Goal: Task Accomplishment & Management: Manage account settings

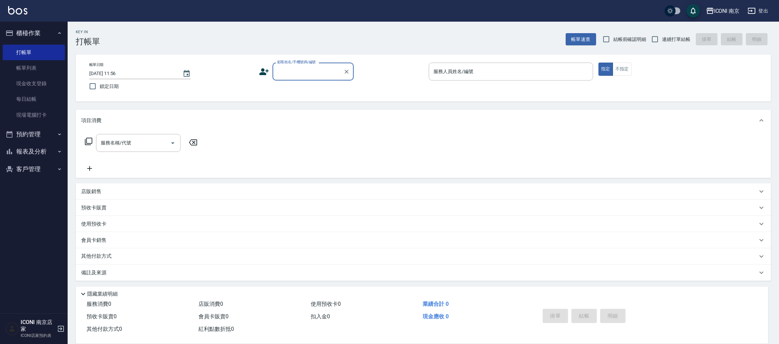
click at [55, 137] on button "預約管理" at bounding box center [34, 134] width 62 height 18
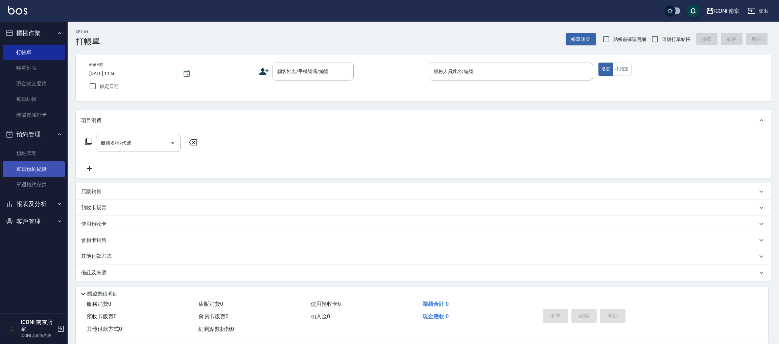
click at [39, 164] on link "單日預約紀錄" at bounding box center [34, 169] width 62 height 16
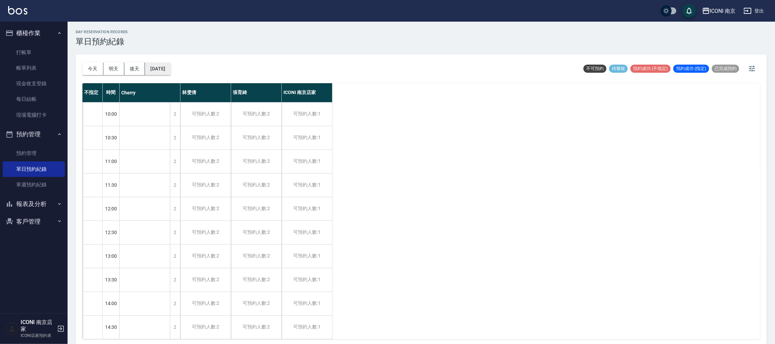
click at [150, 68] on button "[DATE]" at bounding box center [158, 69] width 26 height 13
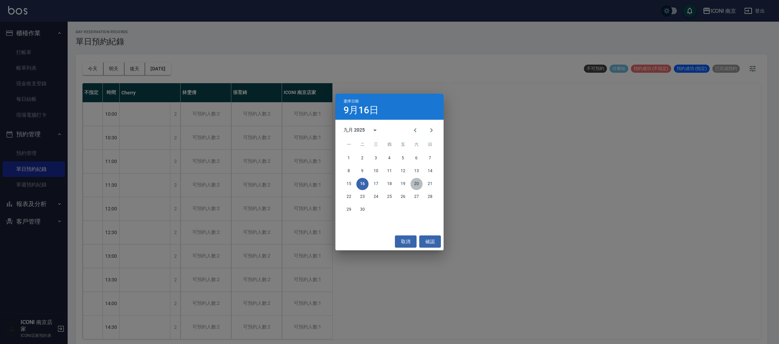
click at [415, 185] on button "20" at bounding box center [416, 184] width 12 height 12
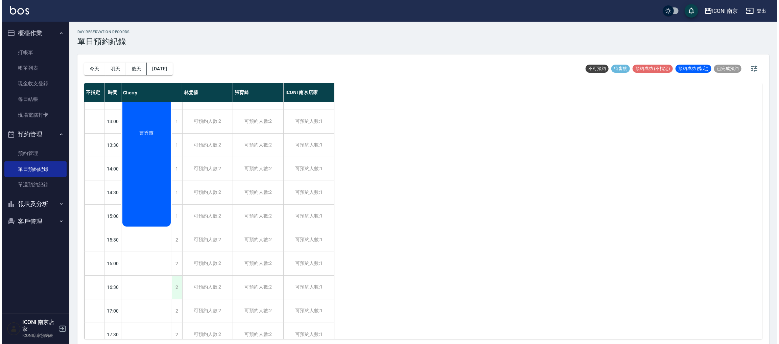
scroll to position [152, 0]
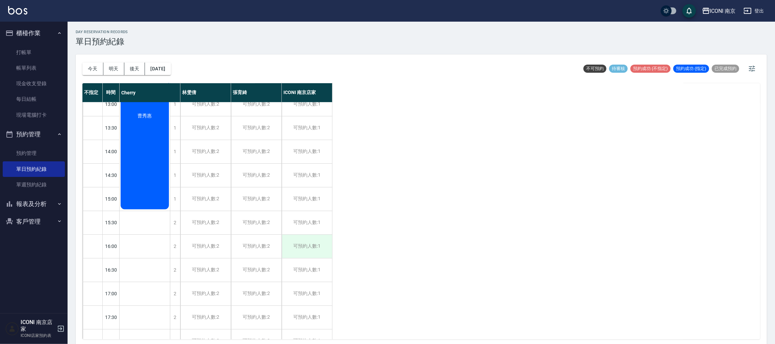
click at [311, 237] on div "可預約人數:1" at bounding box center [307, 246] width 50 height 23
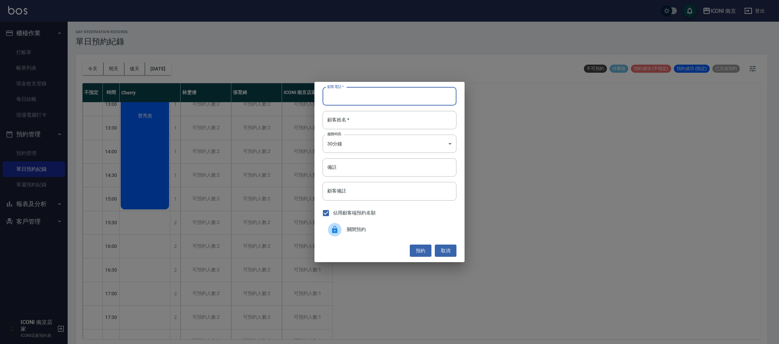
click at [376, 97] on input "顧客電話   *" at bounding box center [389, 96] width 134 height 18
type input "0978355169"
click at [330, 126] on input "顧客姓名   *" at bounding box center [389, 120] width 134 height 18
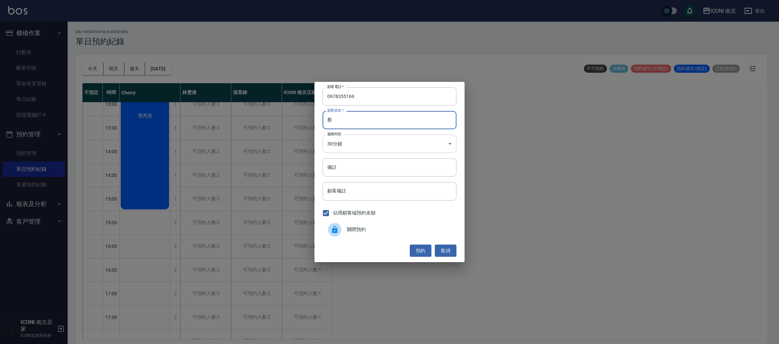
type input "蔡"
click at [426, 154] on div "顧客電話   * [PHONE_NUMBER] 顧客電話   * 顧客姓名   * [PERSON_NAME]姓名   * 服務時長 30分鐘 1 服務時長 …" at bounding box center [389, 172] width 150 height 180
click at [428, 149] on body "ICONI 南京 登出 櫃檯作業 打帳單 帳單列表 現金收支登錄 每日結帳 現場電腦打卡 預約管理 預約管理 單日預約紀錄 單週預約紀錄 報表及分析 報表目錄…" at bounding box center [389, 173] width 779 height 346
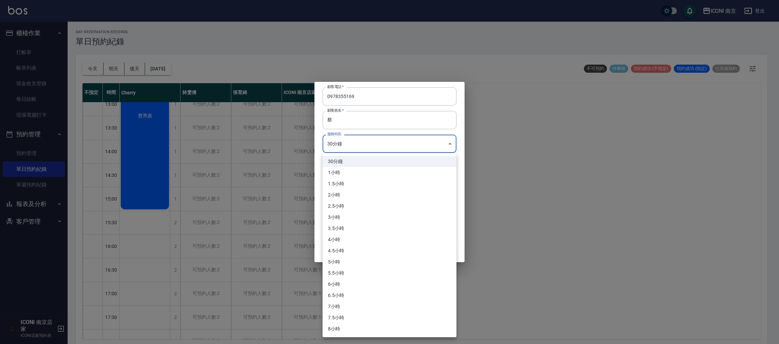
click at [428, 149] on div at bounding box center [389, 172] width 779 height 344
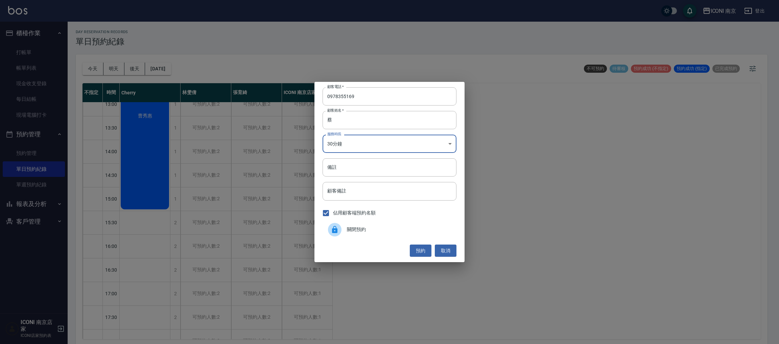
click at [418, 149] on body "ICONI 南京 登出 櫃檯作業 打帳單 帳單列表 現金收支登錄 每日結帳 現場電腦打卡 預約管理 預約管理 單日預約紀錄 單週預約紀錄 報表及分析 報表目錄…" at bounding box center [389, 173] width 779 height 346
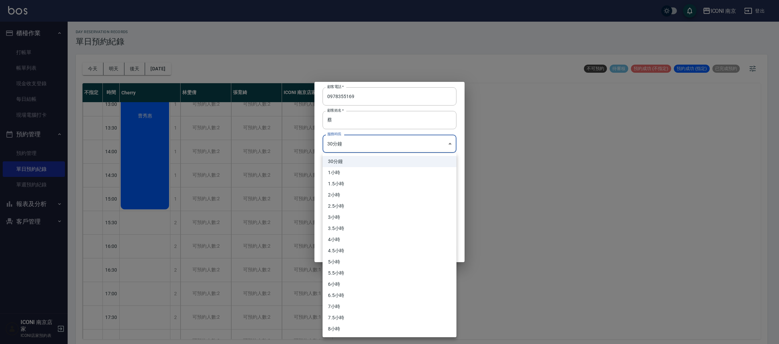
click at [413, 186] on li "1.5小時" at bounding box center [389, 183] width 134 height 11
type input "3"
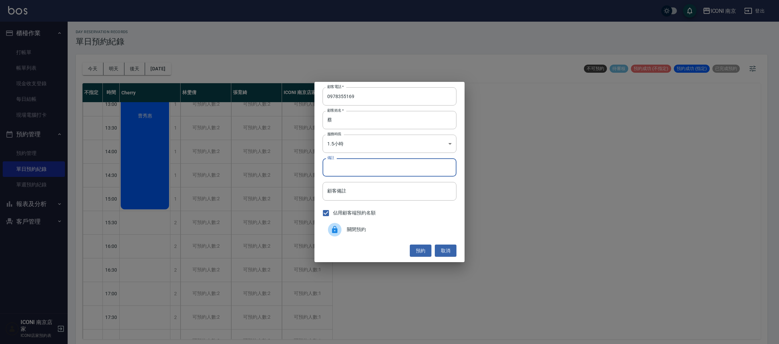
click at [380, 171] on input "備註" at bounding box center [389, 167] width 134 height 18
type input "go a"
click at [417, 250] on button "預約" at bounding box center [421, 250] width 22 height 13
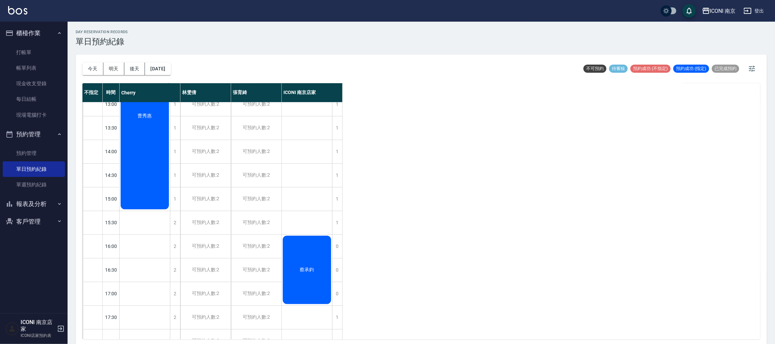
click at [311, 246] on div "蔡承鈞" at bounding box center [307, 270] width 50 height 70
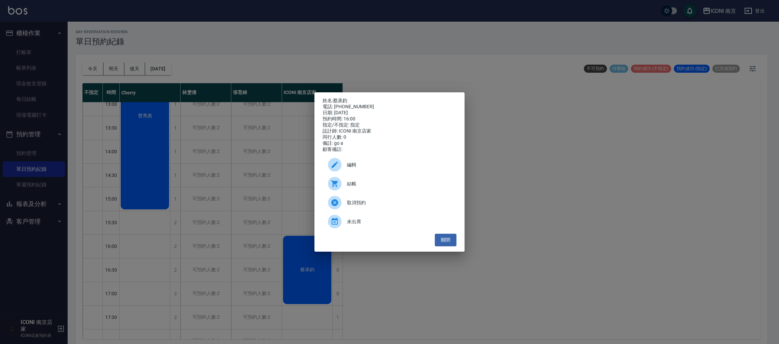
click at [332, 168] on icon at bounding box center [335, 165] width 6 height 6
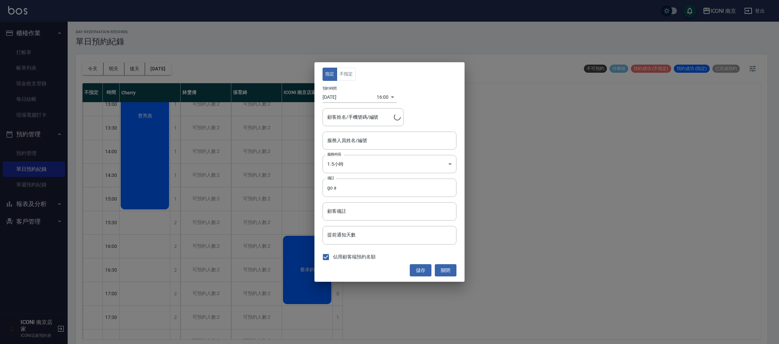
type input "ICONI 南京店家(無代號)"
type input "[PERSON_NAME]/0978355169/IC00011"
click at [348, 73] on button "不指定" at bounding box center [346, 74] width 19 height 13
click at [423, 274] on button "儲存" at bounding box center [421, 270] width 22 height 13
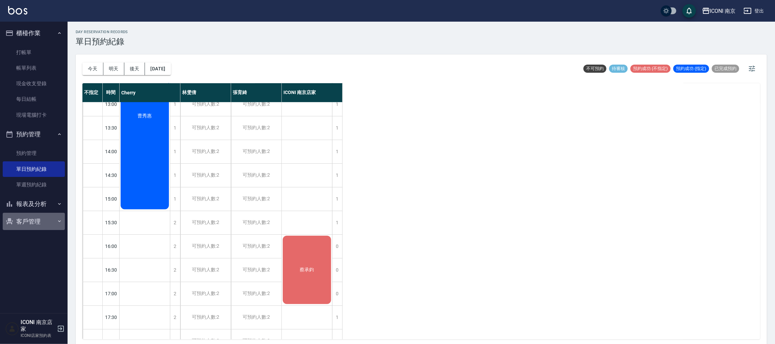
click at [23, 227] on button "客戶管理" at bounding box center [34, 222] width 62 height 18
drag, startPoint x: 30, startPoint y: 244, endPoint x: 119, endPoint y: 136, distance: 139.2
click at [31, 244] on link "客戶列表" at bounding box center [34, 241] width 62 height 16
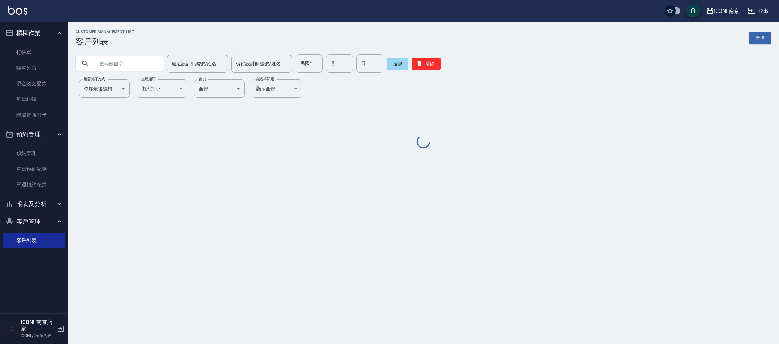
click at [151, 63] on input "text" at bounding box center [127, 63] width 64 height 18
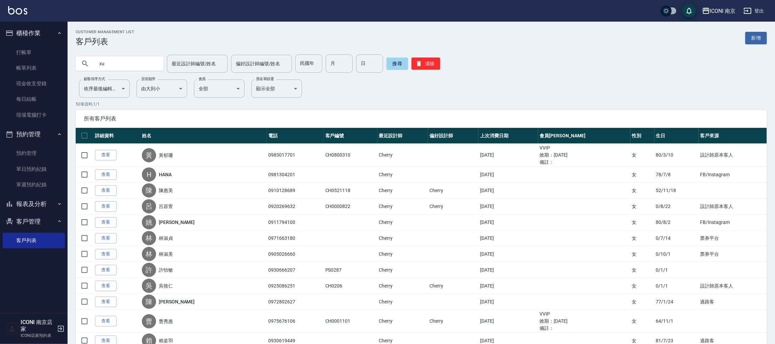
type input "x"
drag, startPoint x: 113, startPoint y: 65, endPoint x: 118, endPoint y: 49, distance: 17.0
click at [113, 65] on input "x" at bounding box center [127, 63] width 64 height 18
type input "x"
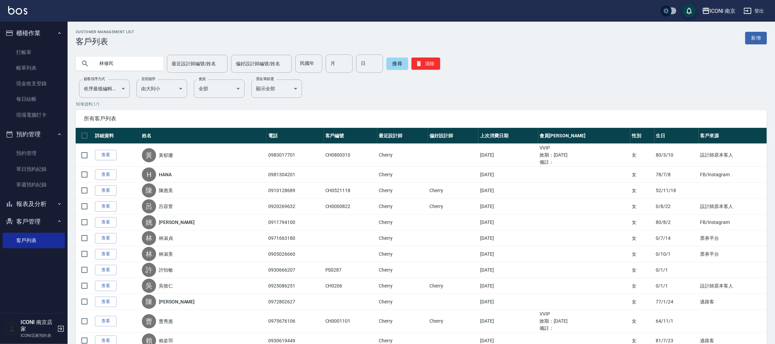
click at [140, 63] on input "林修民" at bounding box center [127, 63] width 64 height 18
type input "林修民"
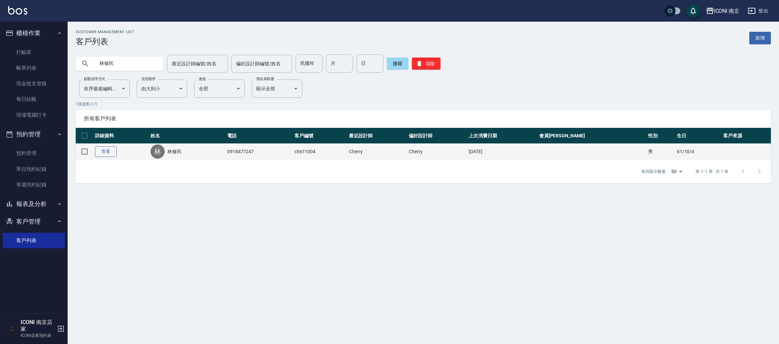
click at [107, 147] on link "查看" at bounding box center [106, 151] width 22 height 10
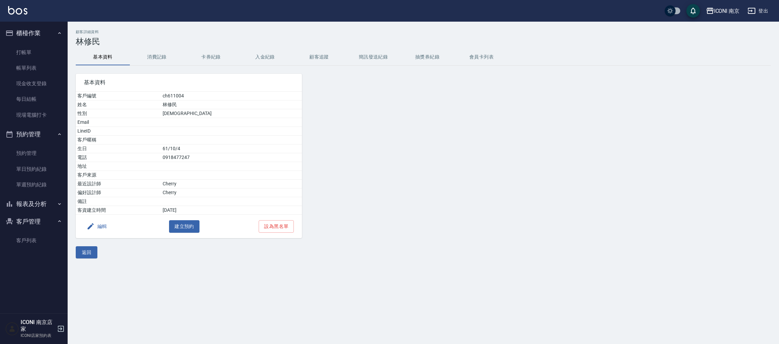
drag, startPoint x: 106, startPoint y: 159, endPoint x: 168, endPoint y: 201, distance: 75.0
click at [131, 168] on tbody "客戶編號 ch611004 姓名 [PERSON_NAME] 性別 [DEMOGRAPHIC_DATA] Email LineID 客戶暱稱 生日 [DEMO…" at bounding box center [189, 153] width 226 height 123
click at [198, 236] on div "編輯 建立預約 設為黑名單" at bounding box center [189, 226] width 226 height 23
click at [195, 231] on button "建立預約" at bounding box center [184, 226] width 30 height 13
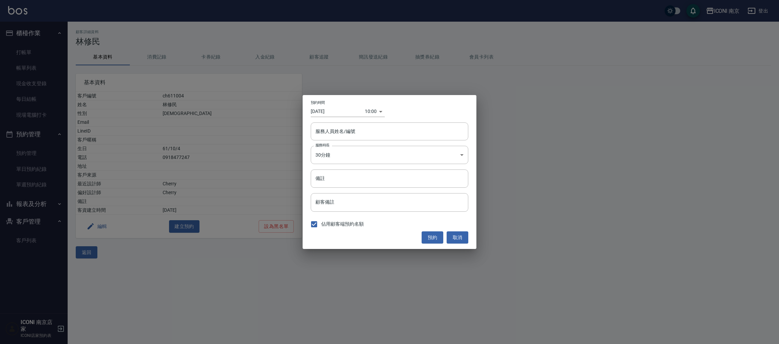
click at [362, 108] on input "[DATE]" at bounding box center [338, 111] width 54 height 11
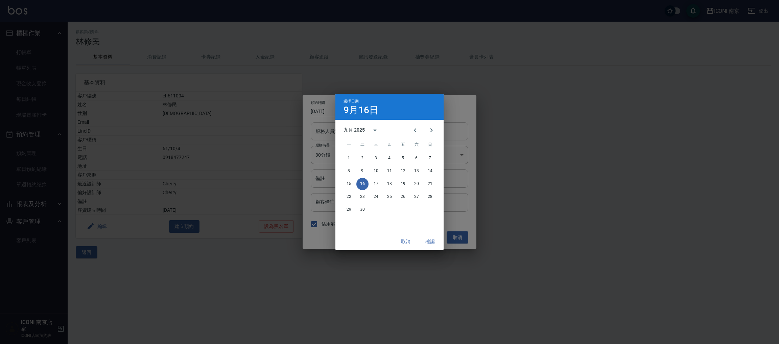
click at [376, 111] on h4 "9月16日" at bounding box center [360, 110] width 35 height 8
click at [407, 238] on button "取消" at bounding box center [406, 241] width 22 height 13
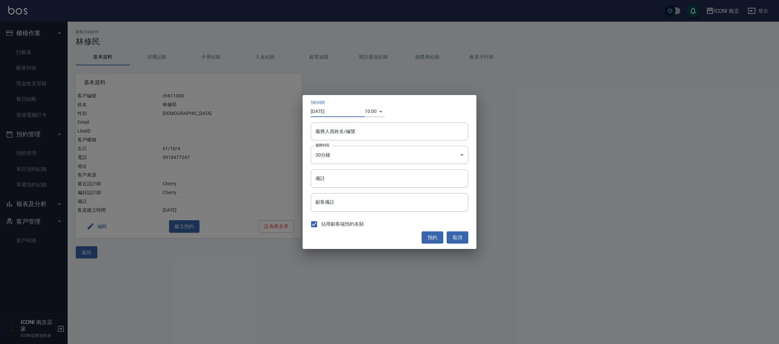
click at [367, 112] on body "ICONI 南京 登出 櫃檯作業 打帳單 帳單列表 現金收支登錄 每日結帳 現場電腦打卡 預約管理 預約管理 單日預約紀錄 單週預約紀錄 報表及分析 報表目錄…" at bounding box center [389, 172] width 779 height 344
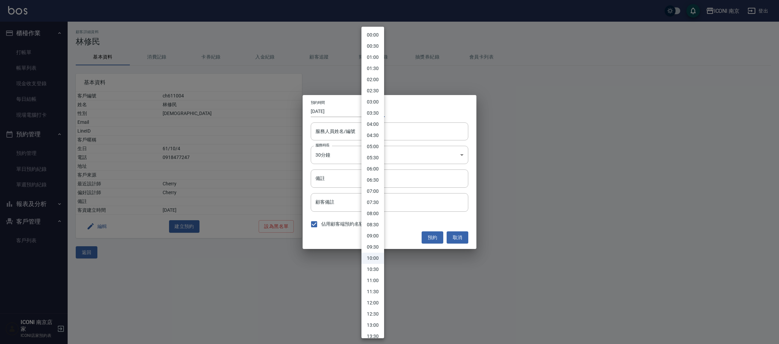
scroll to position [51, 0]
click at [373, 322] on li "15:00" at bounding box center [372, 318] width 23 height 11
type input "1758006000000"
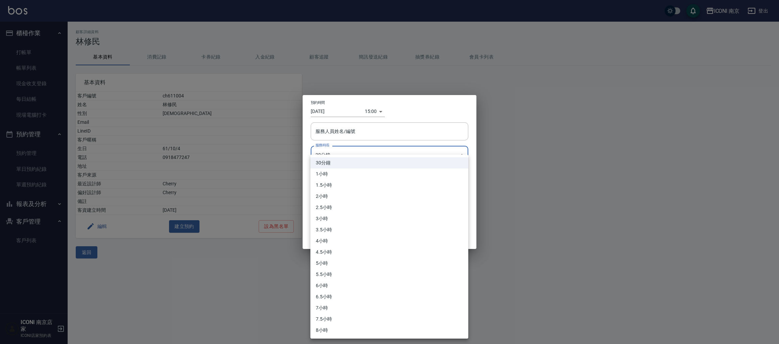
click at [351, 147] on body "ICONI 南京 登出 櫃檯作業 打帳單 帳單列表 現金收支登錄 每日結帳 現場電腦打卡 預約管理 預約管理 單日預約紀錄 單週預約紀錄 報表及分析 報表目錄…" at bounding box center [389, 172] width 779 height 344
click at [325, 172] on li "1小時" at bounding box center [389, 173] width 158 height 11
type input "2"
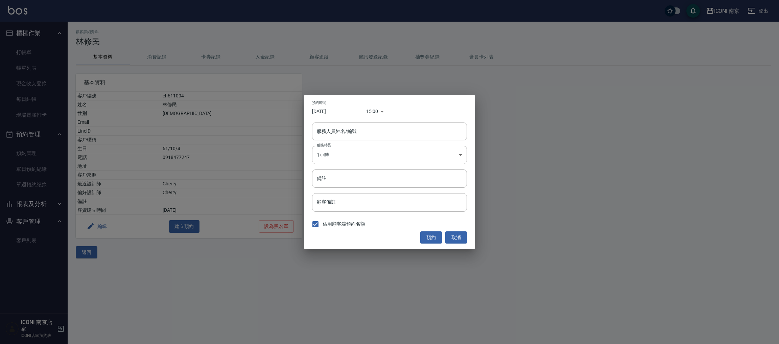
click at [350, 138] on div "服務人員姓名/編號" at bounding box center [389, 131] width 155 height 18
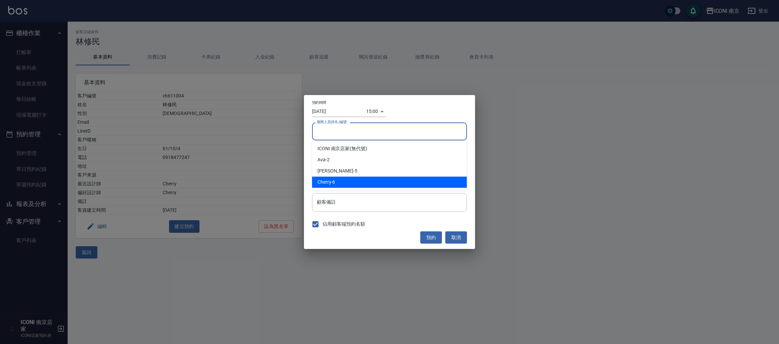
click at [332, 179] on div "Cherry -6" at bounding box center [389, 181] width 155 height 11
type input "Cherry-6"
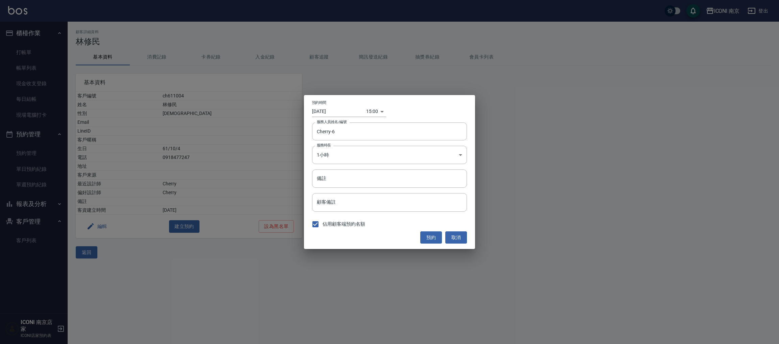
click at [309, 176] on div "預約時間 [DATE] 15:00 1758006000000 服務人員姓名/編號 [PERSON_NAME]-6 服務人員姓名/編號 服務時長 1小時 2 …" at bounding box center [389, 172] width 171 height 154
click at [316, 178] on input "備註" at bounding box center [389, 178] width 155 height 18
type input "剪"
click at [429, 239] on button "預約" at bounding box center [431, 237] width 22 height 13
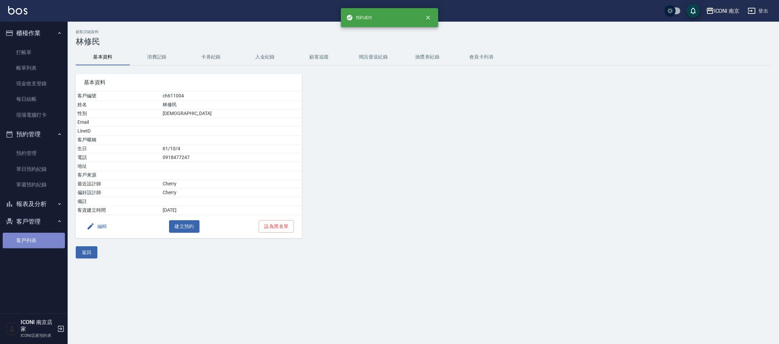
click at [17, 239] on link "客戶列表" at bounding box center [34, 241] width 62 height 16
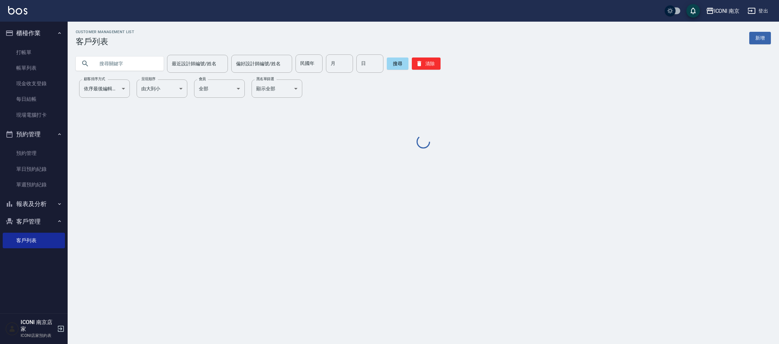
click at [118, 53] on div "最近設計師編號/姓名 最近設計師編號/姓名 偏好設計師編號/姓名 偏好設計師編號/姓名 民國年 民國年 月 月 日 日 搜尋 清除" at bounding box center [419, 59] width 703 height 26
click at [100, 66] on input "text" at bounding box center [127, 63] width 64 height 18
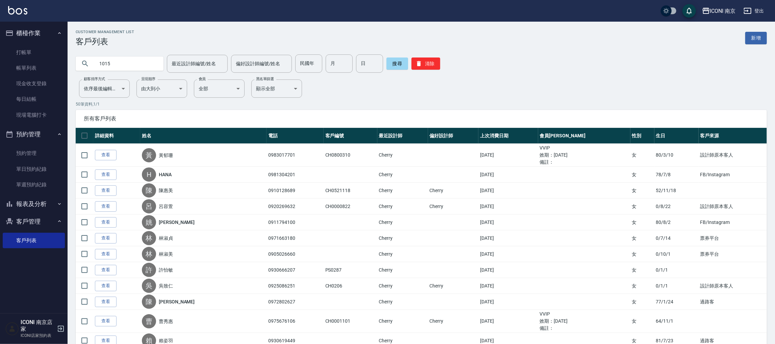
type input "1015"
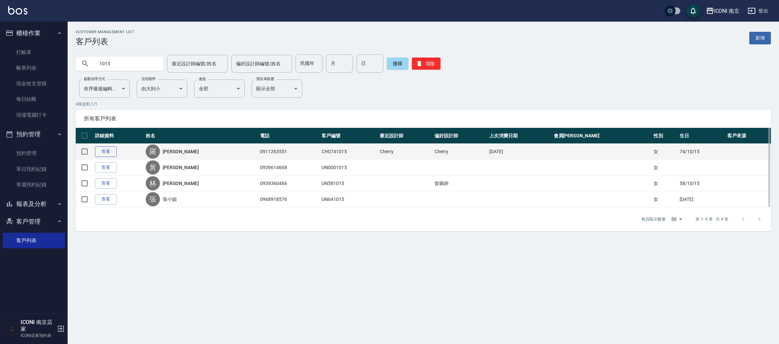
click at [110, 154] on link "查看" at bounding box center [106, 151] width 22 height 10
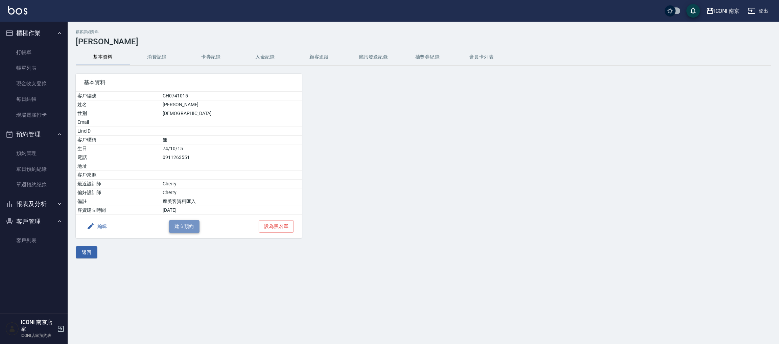
click at [189, 227] on button "建立預約" at bounding box center [184, 226] width 30 height 13
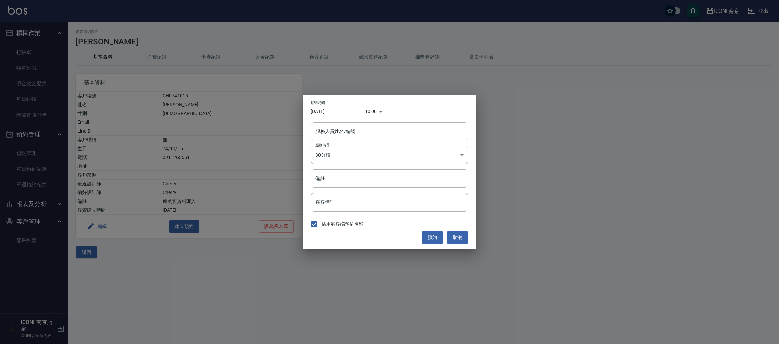
click at [374, 104] on div "預約時間 [DATE] 10:00 1757988000000" at bounding box center [389, 108] width 157 height 17
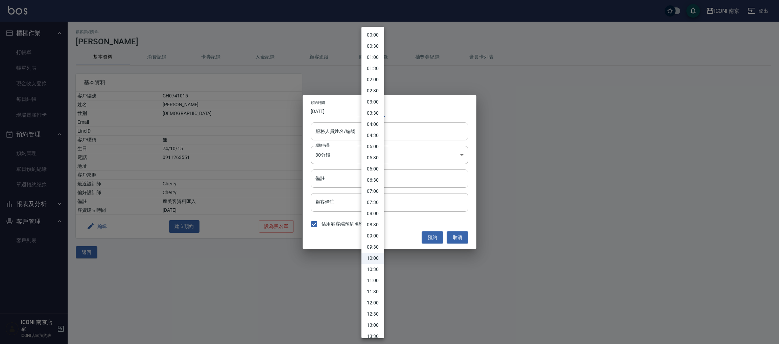
click at [372, 109] on body "ICONI 南京 登出 櫃檯作業 打帳單 帳單列表 現金收支登錄 每日結帳 現場電腦打卡 預約管理 預約管理 單日預約紀錄 單週預約紀錄 報表及分析 報表目錄…" at bounding box center [389, 172] width 779 height 344
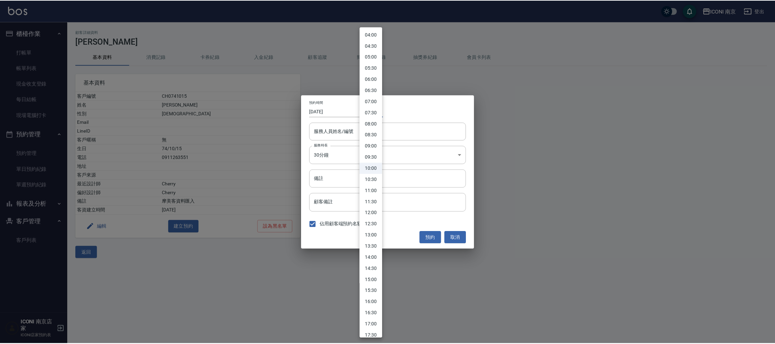
scroll to position [152, 0]
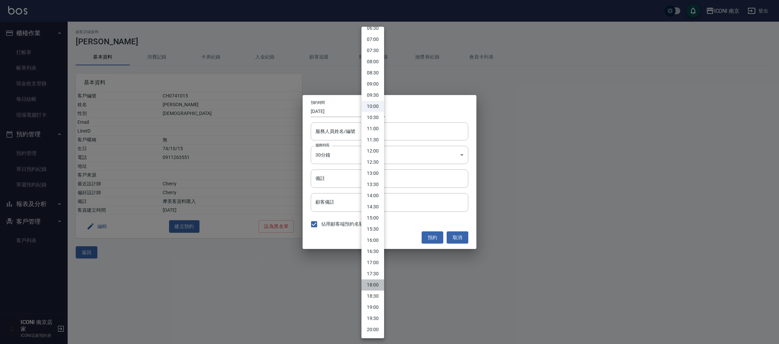
click at [373, 288] on li "18:00" at bounding box center [372, 284] width 23 height 11
type input "1758016800000"
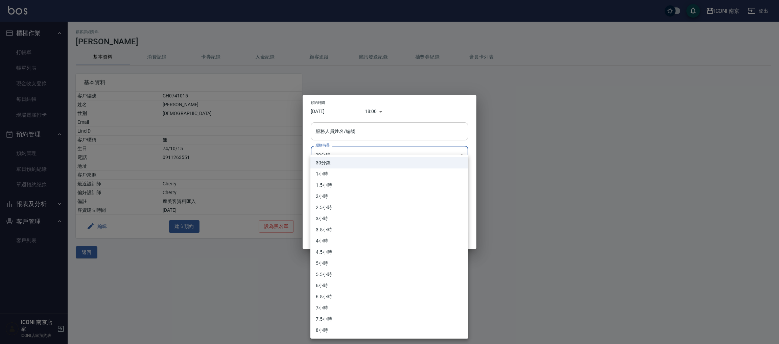
click at [359, 156] on body "ICONI 南京 登出 櫃檯作業 打帳單 帳單列表 現金收支登錄 每日結帳 現場電腦打卡 預約管理 預約管理 單日預約紀錄 單週預約紀錄 報表及分析 報表目錄…" at bounding box center [389, 172] width 779 height 344
click at [343, 171] on li "1小時" at bounding box center [389, 173] width 158 height 11
type input "2"
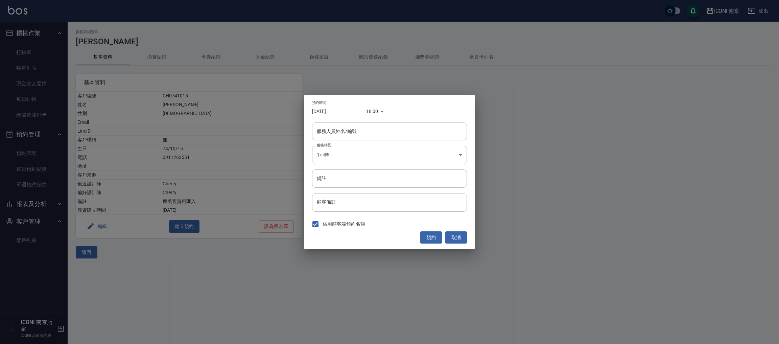
click at [355, 132] on div "服務人員姓名/編號 服務人員姓名/編號" at bounding box center [389, 131] width 155 height 18
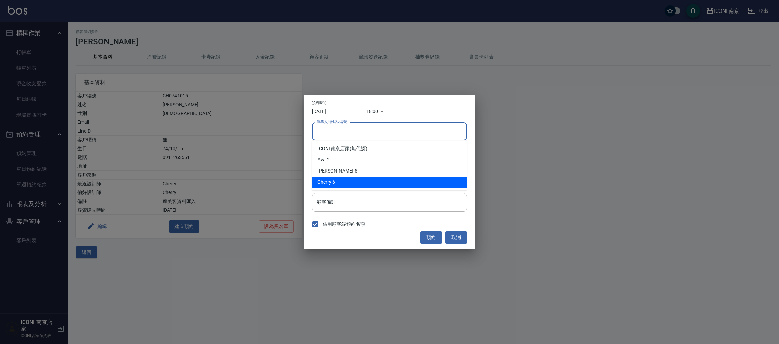
click at [346, 179] on div "Cherry -6" at bounding box center [389, 181] width 155 height 11
type input "Cherry-6"
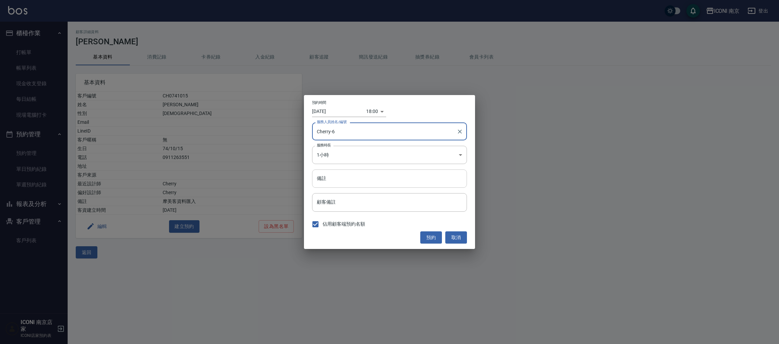
click at [346, 179] on input "備註" at bounding box center [389, 178] width 155 height 18
type input "洗髮"
click at [431, 237] on button "預約" at bounding box center [431, 237] width 22 height 13
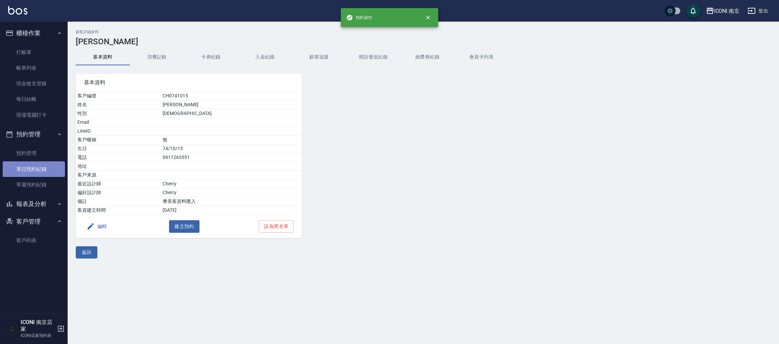
click at [23, 168] on link "單日預約紀錄" at bounding box center [34, 169] width 62 height 16
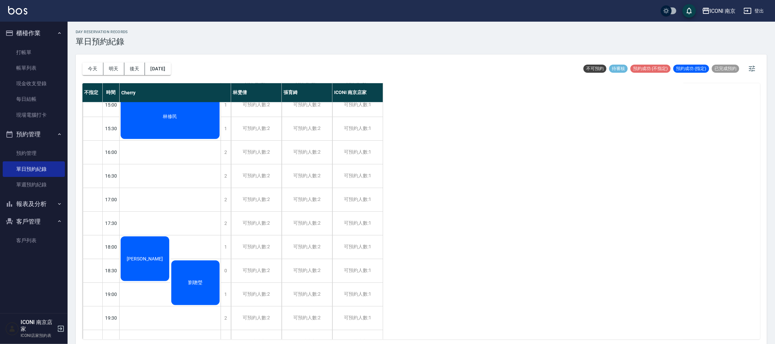
scroll to position [292, 0]
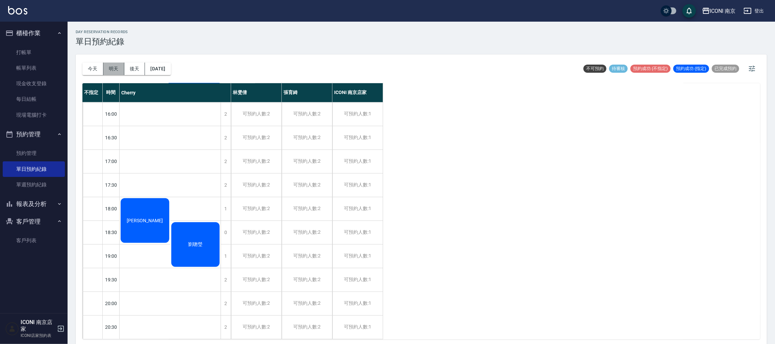
click at [111, 71] on button "明天" at bounding box center [113, 69] width 21 height 13
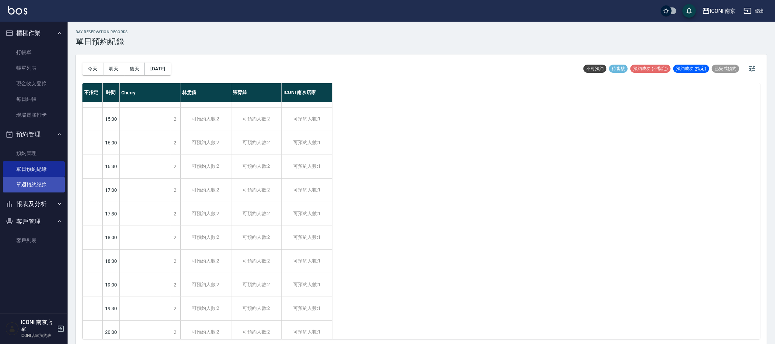
scroll to position [241, 0]
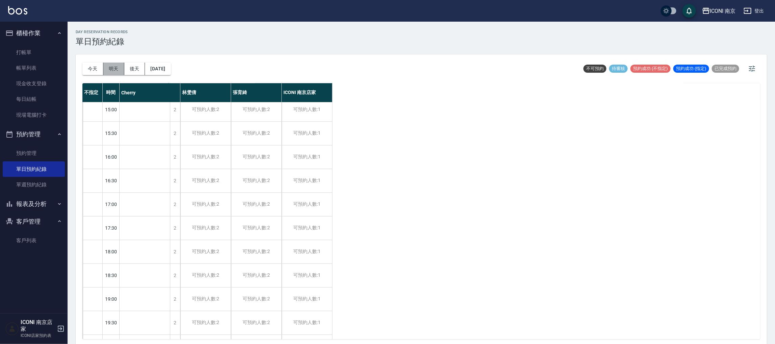
click at [118, 67] on button "明天" at bounding box center [113, 69] width 21 height 13
click at [142, 69] on button "後天" at bounding box center [134, 69] width 21 height 13
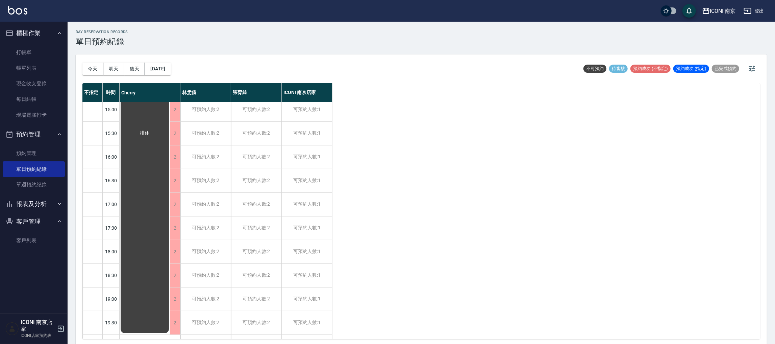
click at [171, 69] on button "[DATE]" at bounding box center [158, 69] width 26 height 13
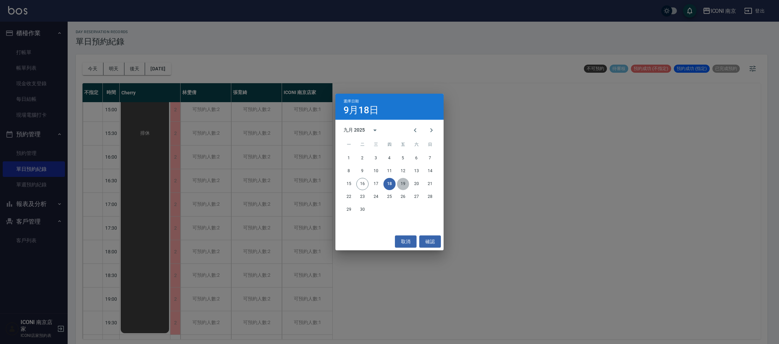
click at [405, 178] on button "19" at bounding box center [403, 184] width 12 height 12
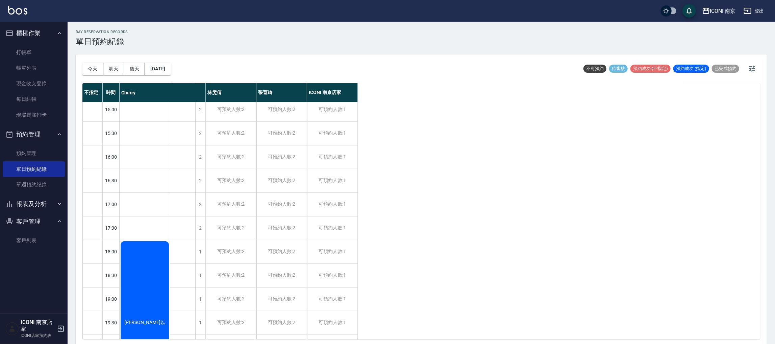
scroll to position [316, 0]
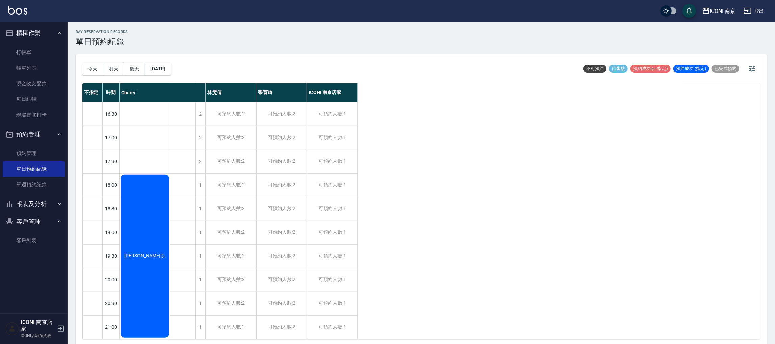
click at [147, 263] on div "[PERSON_NAME]以" at bounding box center [145, 255] width 50 height 165
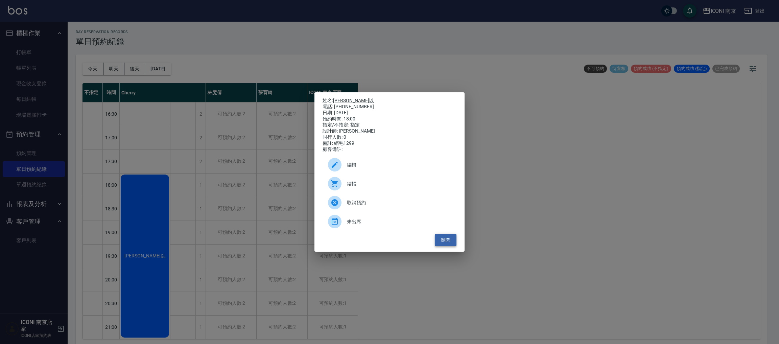
click at [443, 241] on button "關閉" at bounding box center [446, 240] width 22 height 13
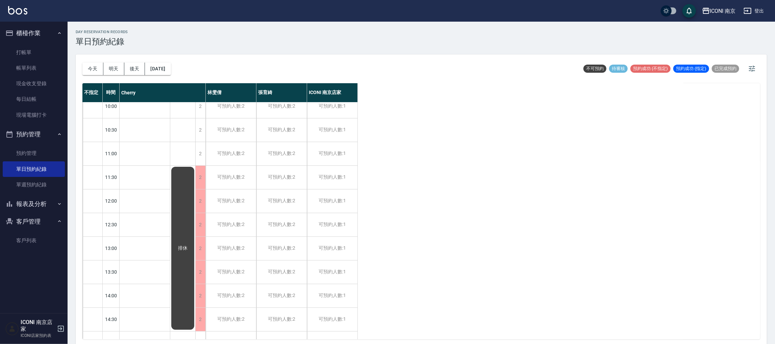
scroll to position [0, 0]
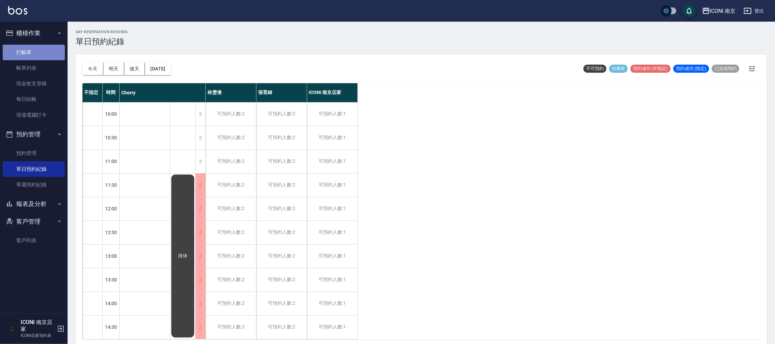
click at [30, 53] on link "打帳單" at bounding box center [34, 53] width 62 height 16
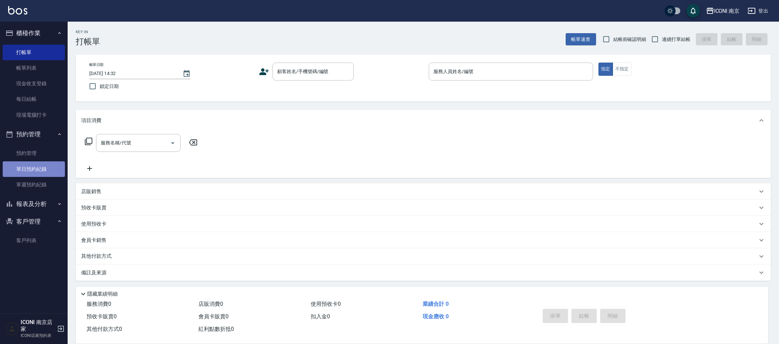
click at [38, 172] on link "單日預約紀錄" at bounding box center [34, 169] width 62 height 16
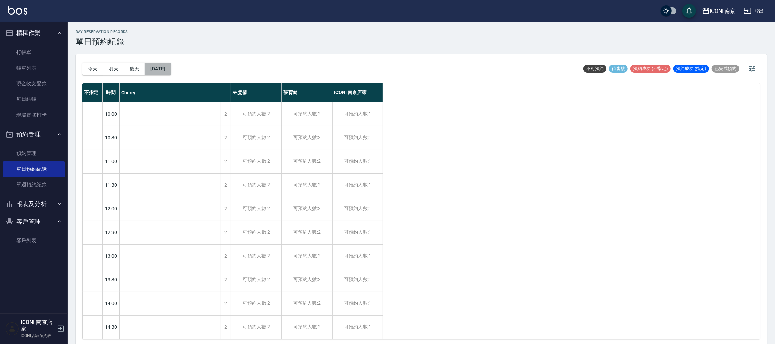
click at [165, 66] on button "[DATE]" at bounding box center [158, 69] width 26 height 13
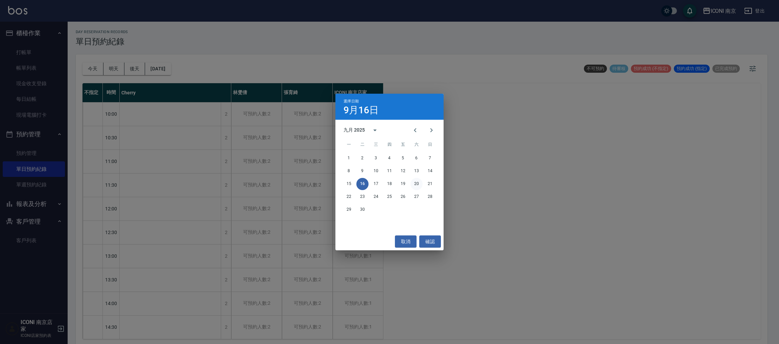
click at [415, 181] on button "20" at bounding box center [416, 184] width 12 height 12
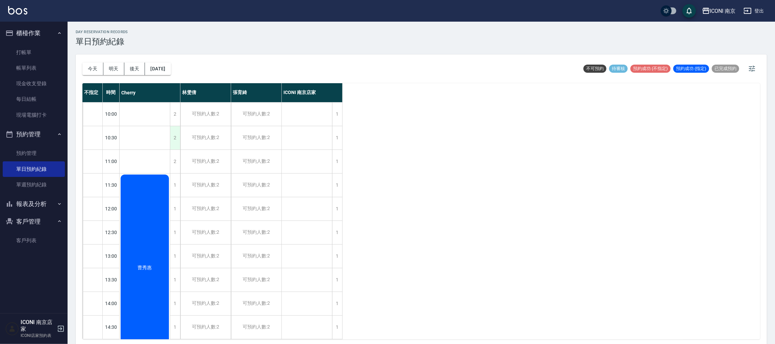
click at [176, 138] on div "2" at bounding box center [175, 137] width 10 height 23
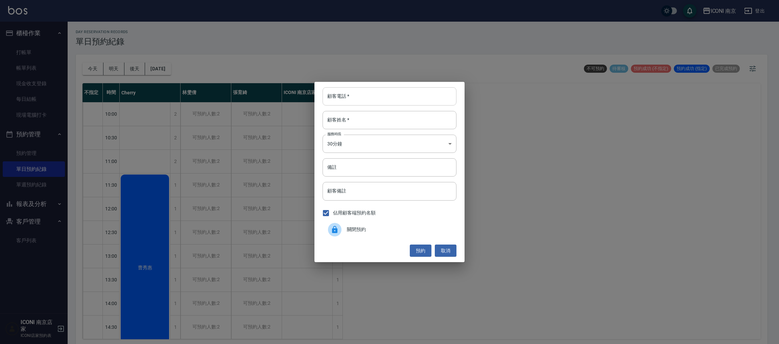
click at [381, 100] on input "顧客電話   *" at bounding box center [389, 96] width 134 height 18
click at [372, 98] on input "顧客電話   *" at bounding box center [389, 96] width 134 height 18
type input "0926162378"
click at [363, 122] on input "顧客姓名   *" at bounding box center [389, 120] width 134 height 18
click at [360, 116] on input "顧客姓名   *" at bounding box center [389, 120] width 134 height 18
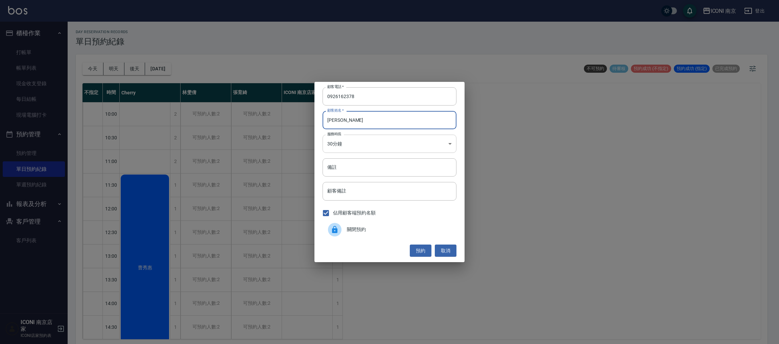
type input "[PERSON_NAME]"
click at [409, 147] on body "ICONI 南京 登出 櫃檯作業 打帳單 帳單列表 現金收支登錄 每日結帳 現場電腦打卡 預約管理 預約管理 單日預約紀錄 單週預約紀錄 報表及分析 報表目錄…" at bounding box center [389, 173] width 779 height 346
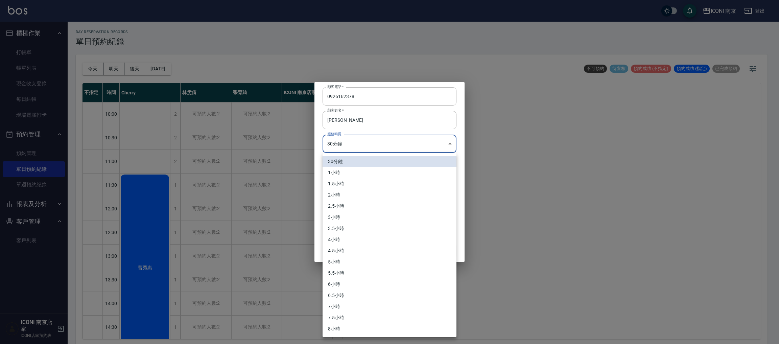
click at [372, 223] on li "3.5小時" at bounding box center [389, 228] width 134 height 11
type input "7"
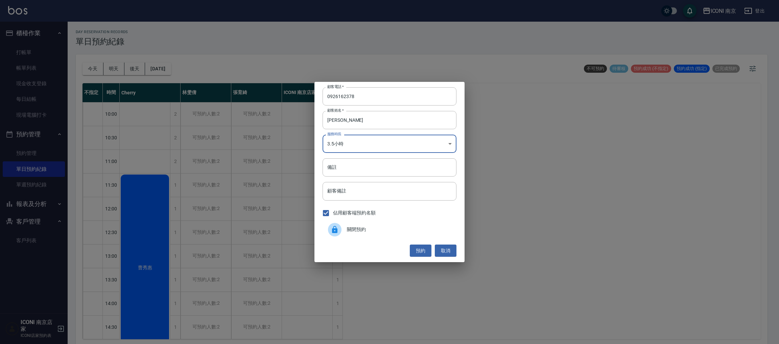
click at [370, 156] on div "顧客電話   * [PHONE_NUMBER] 顧客電話   * 顧客姓名   * [PERSON_NAME] 顧客姓名   * 服務時長 3.5小時 7 服…" at bounding box center [389, 172] width 150 height 180
click at [370, 161] on input "備註" at bounding box center [389, 167] width 134 height 18
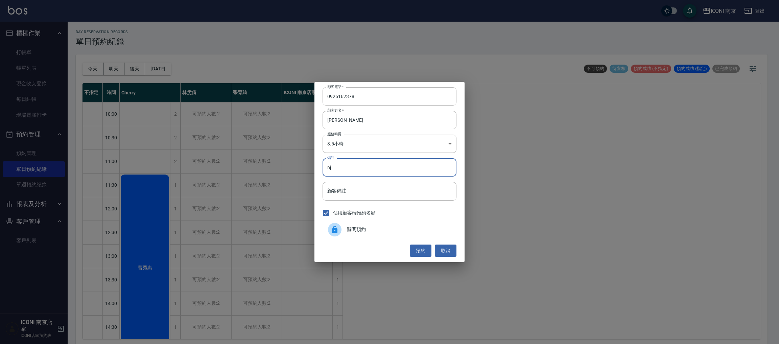
type input "n"
type input "縮毛1299 護髮1300UP 趕3:30"
click at [426, 248] on button "預約" at bounding box center [421, 250] width 22 height 13
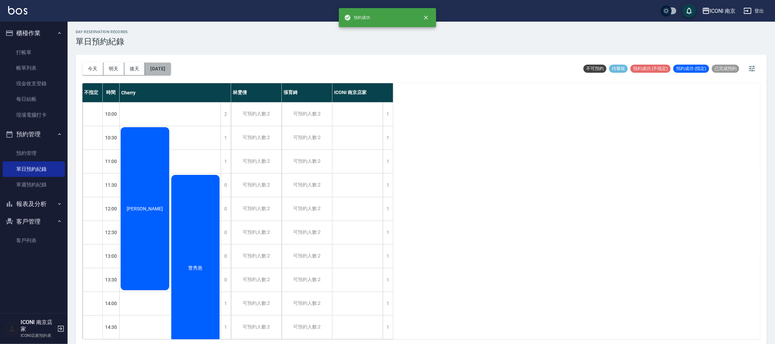
click at [167, 66] on button "[DATE]" at bounding box center [158, 69] width 26 height 13
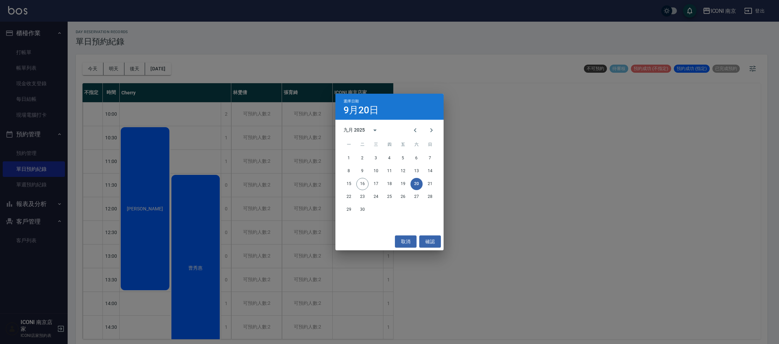
click at [142, 234] on div "選擇日期 [DATE] 九月 2025 一 二 三 四 五 六 日 1 2 3 4 5 6 7 8 9 10 11 12 13 14 15 16 17 18 …" at bounding box center [389, 172] width 779 height 344
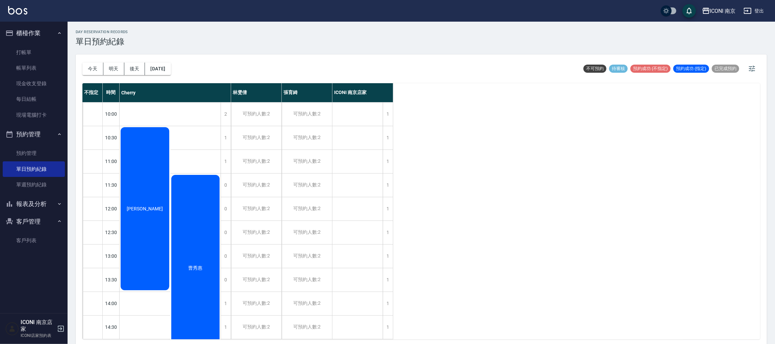
click at [143, 214] on div "[PERSON_NAME]" at bounding box center [145, 208] width 51 height 165
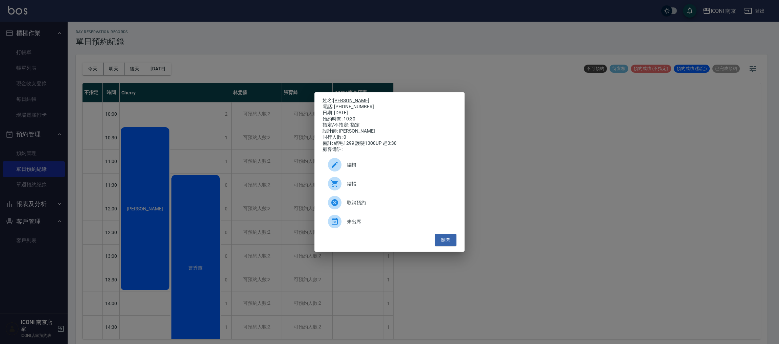
click at [336, 169] on icon at bounding box center [335, 165] width 8 height 8
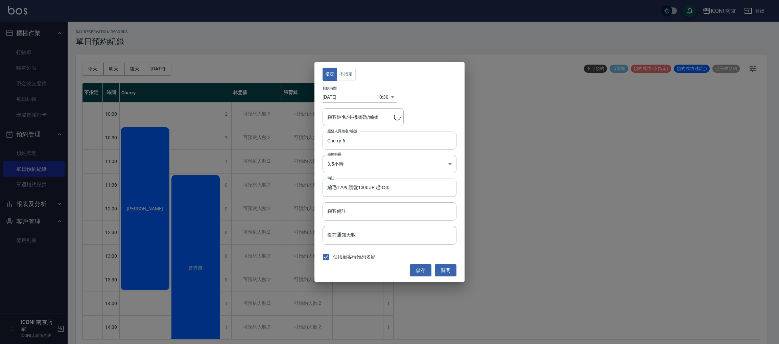
type input "[PERSON_NAME]/0926162378"
click at [344, 97] on input "[DATE]" at bounding box center [349, 97] width 54 height 11
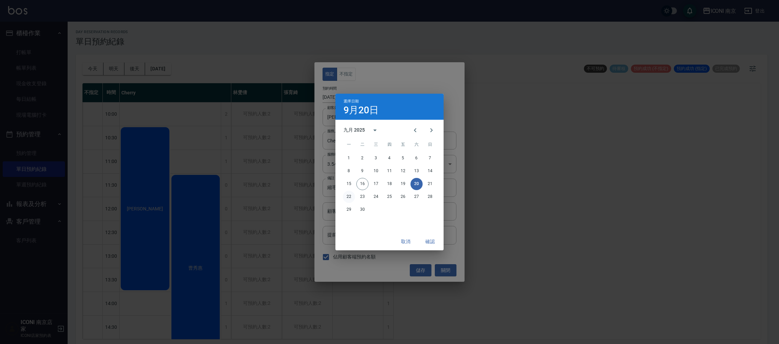
click at [345, 196] on button "22" at bounding box center [349, 197] width 12 height 12
type input "[DATE]"
type input "1758508200000"
click at [429, 246] on button "確認" at bounding box center [430, 241] width 22 height 13
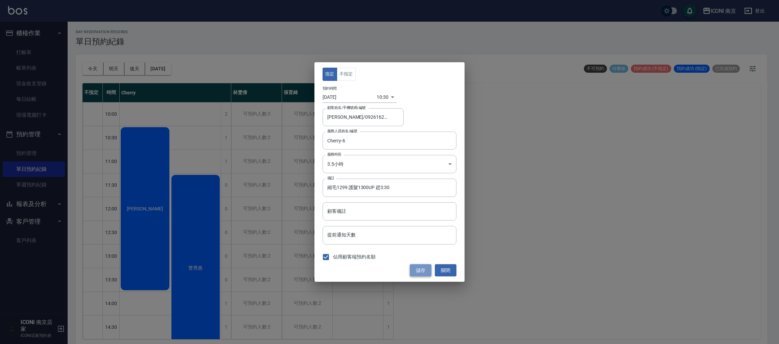
click at [416, 268] on button "儲存" at bounding box center [421, 270] width 22 height 13
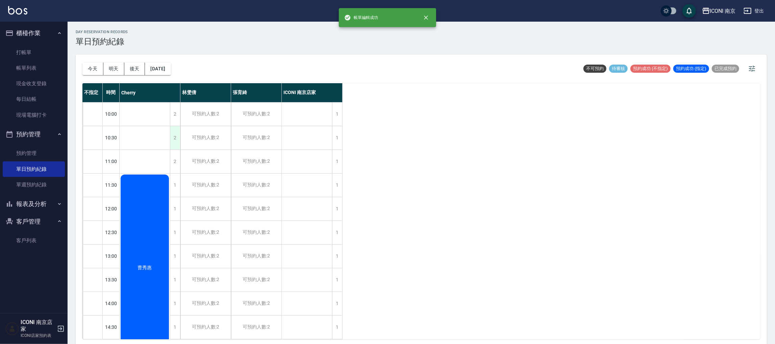
click at [172, 134] on div "2" at bounding box center [175, 137] width 10 height 23
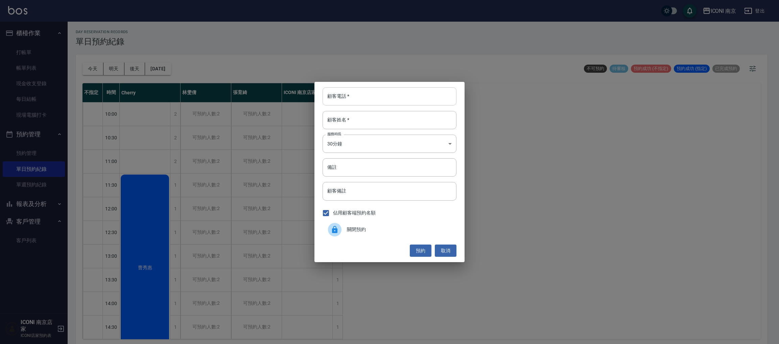
click at [355, 98] on input "顧客電話   *" at bounding box center [389, 96] width 134 height 18
click at [445, 254] on button "取消" at bounding box center [446, 250] width 22 height 13
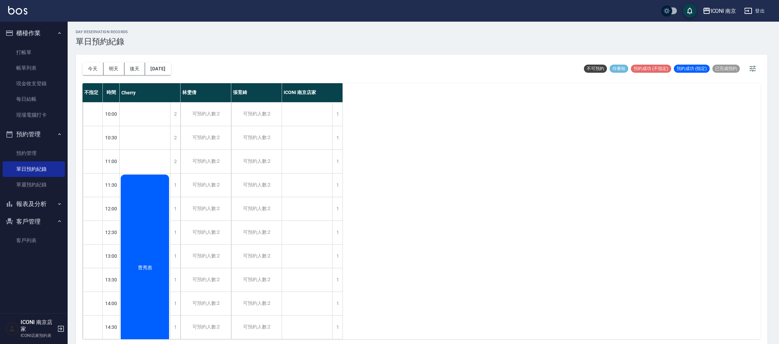
click at [480, 226] on div "不指定 時間 Cherry [PERSON_NAME] [PERSON_NAME] ICONI 南京店家 10:00 10:30 11:00 11:30 12…" at bounding box center [421, 211] width 678 height 256
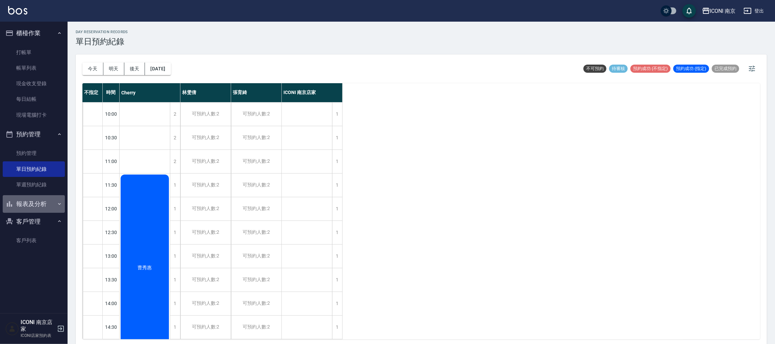
click at [35, 204] on button "報表及分析" at bounding box center [34, 204] width 62 height 18
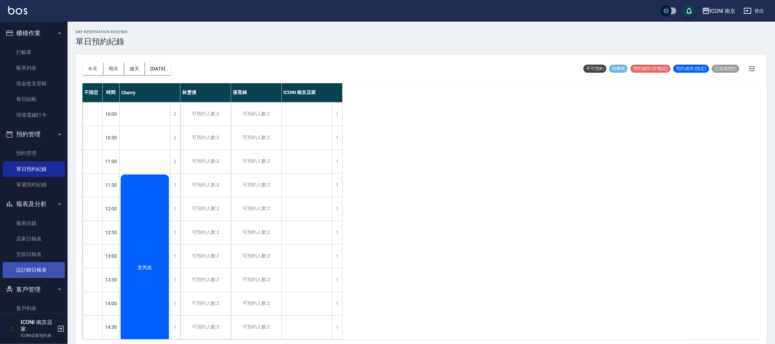
click at [42, 268] on link "設計師日報表" at bounding box center [34, 270] width 62 height 16
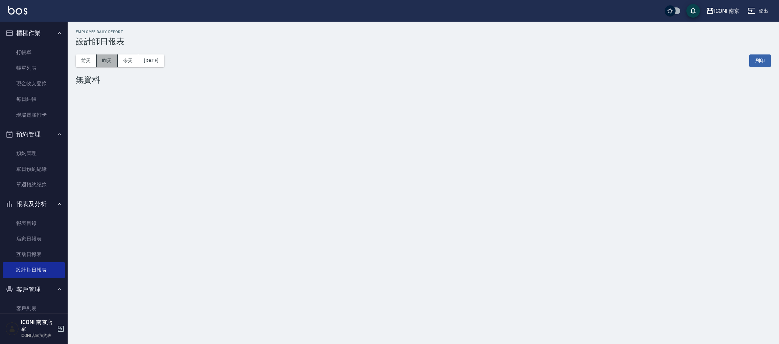
click at [102, 64] on button "昨天" at bounding box center [107, 60] width 21 height 13
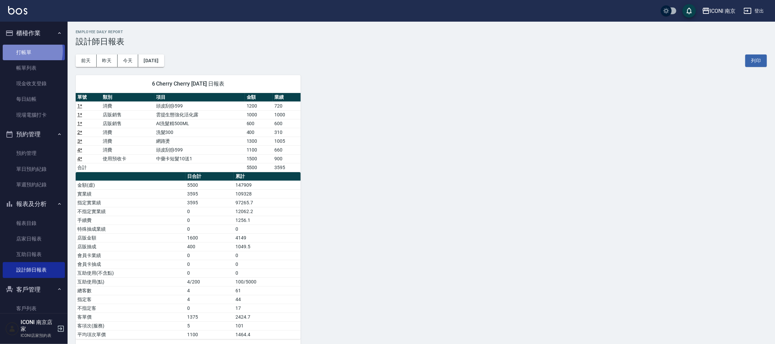
click at [23, 51] on link "打帳單" at bounding box center [34, 53] width 62 height 16
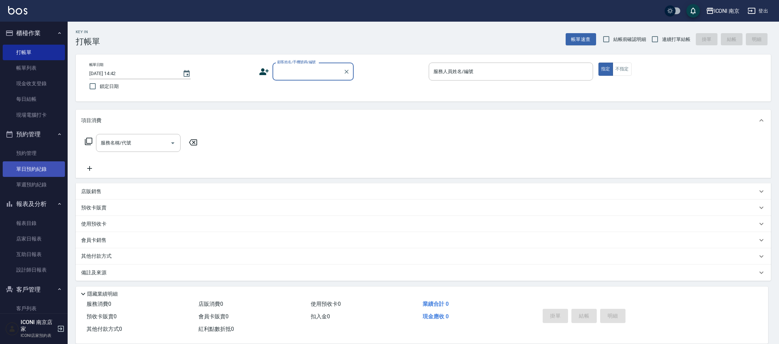
click at [31, 173] on link "單日預約紀錄" at bounding box center [34, 169] width 62 height 16
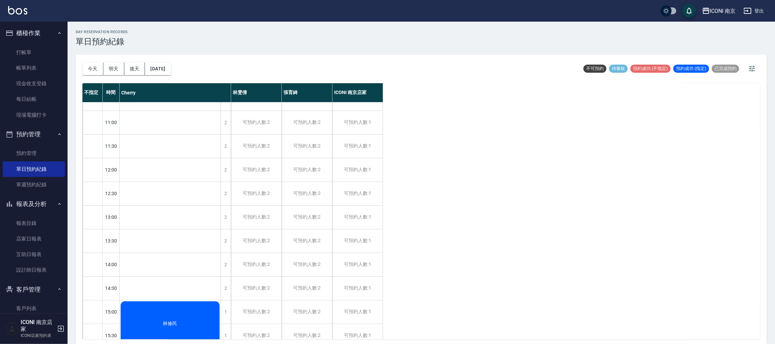
scroll to position [101, 0]
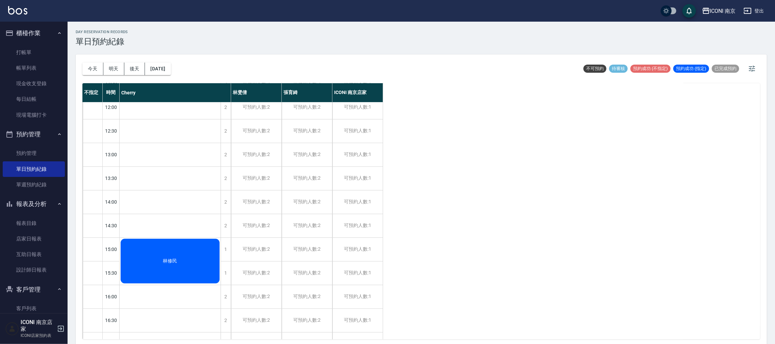
click at [200, 242] on div "林修民" at bounding box center [170, 261] width 101 height 47
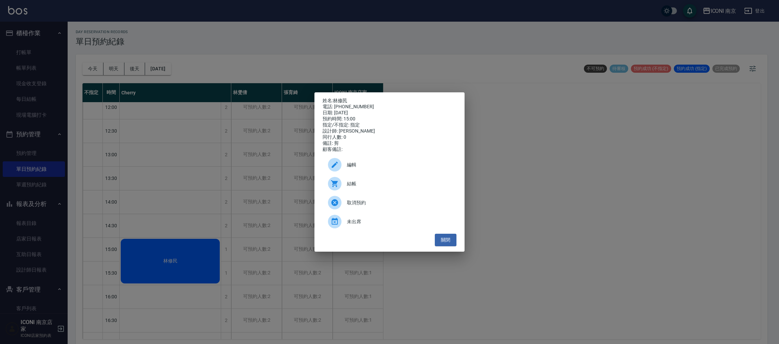
click at [204, 199] on div "姓名: [PERSON_NAME] 電話: [PHONE_NUMBER] 日期: [DATE] 預約時間: 15:00 指定/不指定: 指定 設計師: [PE…" at bounding box center [389, 172] width 779 height 344
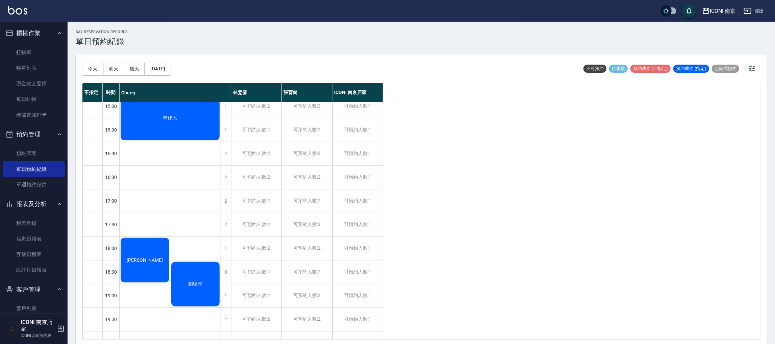
scroll to position [292, 0]
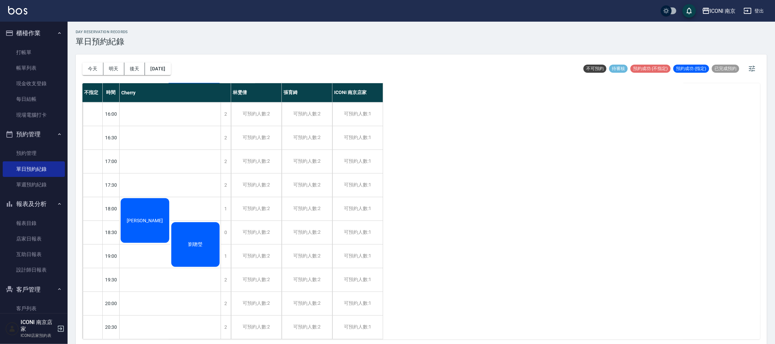
click at [146, 206] on div "[PERSON_NAME]" at bounding box center [145, 220] width 51 height 47
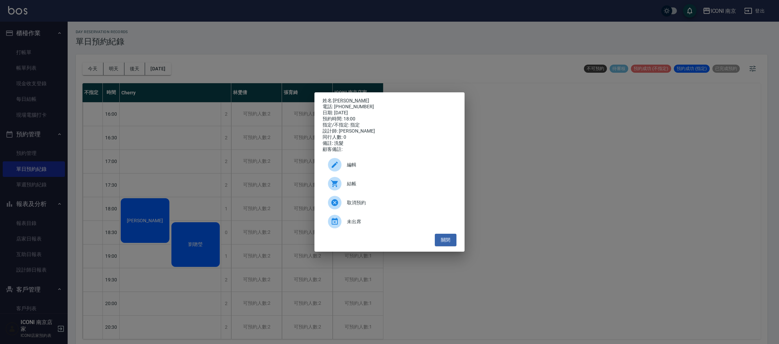
drag, startPoint x: 206, startPoint y: 98, endPoint x: 210, endPoint y: 130, distance: 32.1
click at [207, 104] on div "姓名: [PERSON_NAME] 電話: [PHONE_NUMBER] 日期: [DATE] 預約時間: 18:00 指定/不指定: 指定 設計師: [PE…" at bounding box center [389, 172] width 779 height 344
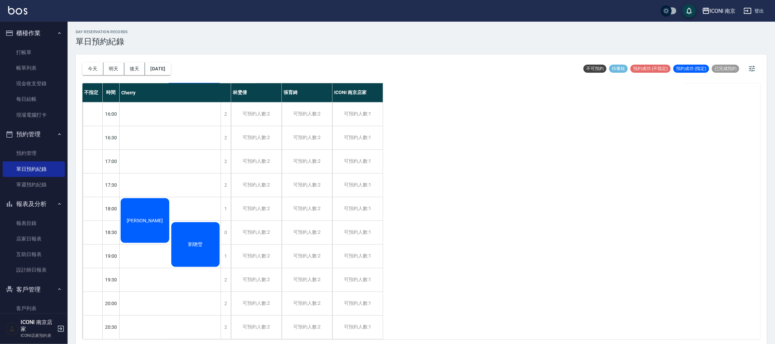
click at [214, 230] on div "劉聰瑩" at bounding box center [195, 244] width 51 height 47
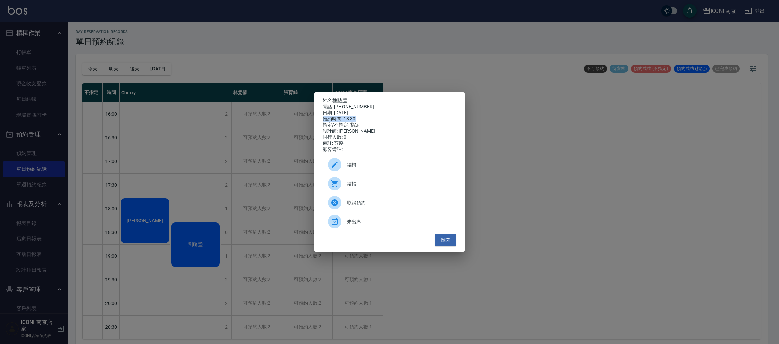
click at [213, 124] on div "姓名: [PERSON_NAME]: [PHONE_NUMBER] 日期: [DATE] 預約時間: 18:30 指定/不指定: 指定 設計師: [PERSO…" at bounding box center [389, 172] width 779 height 344
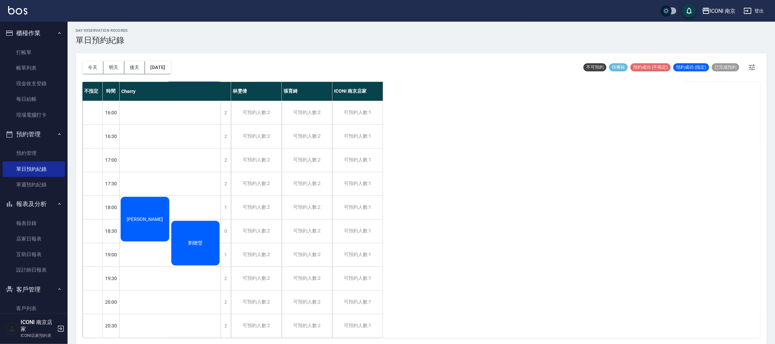
scroll to position [2, 0]
click at [153, 197] on div "[PERSON_NAME]" at bounding box center [145, 218] width 51 height 47
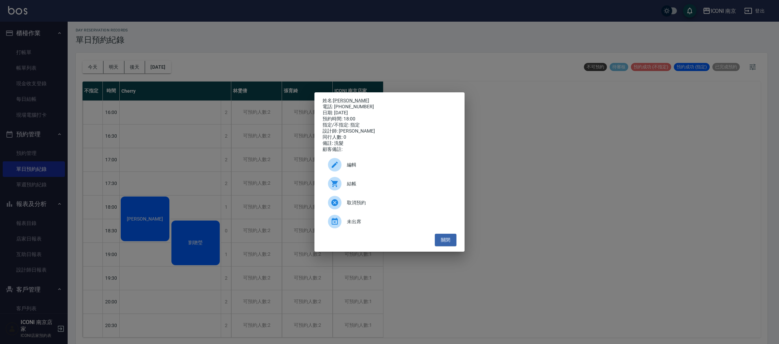
click at [202, 166] on div "姓名: [PERSON_NAME] 電話: [PHONE_NUMBER] 日期: [DATE] 預約時間: 18:00 指定/不指定: 指定 設計師: [PE…" at bounding box center [389, 172] width 779 height 344
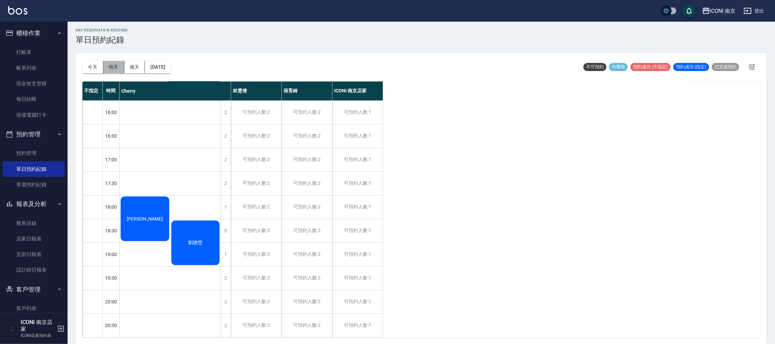
click at [117, 65] on button "明天" at bounding box center [113, 67] width 21 height 13
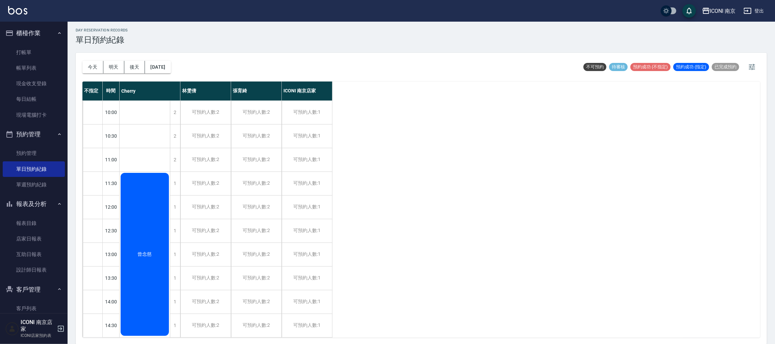
click at [129, 236] on div "曾念慈" at bounding box center [145, 254] width 50 height 165
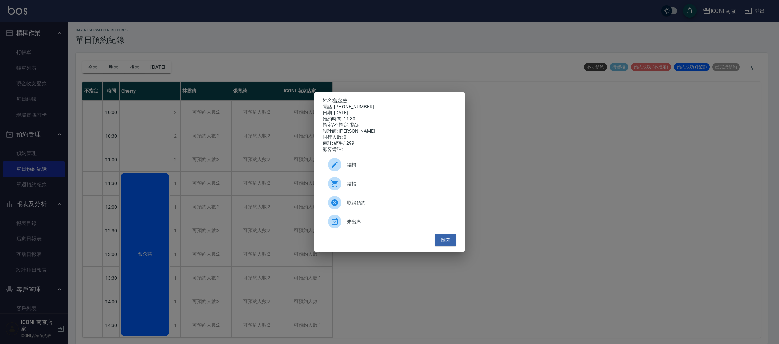
click at [129, 234] on div "姓名: [PERSON_NAME] 電話: [PHONE_NUMBER] 日期: [DATE] 預約時間: 11:30 指定/不指定: 指定 設計師: [PE…" at bounding box center [389, 172] width 779 height 344
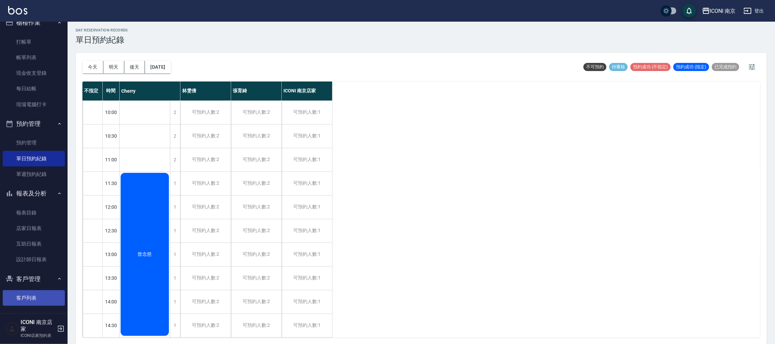
scroll to position [13, 0]
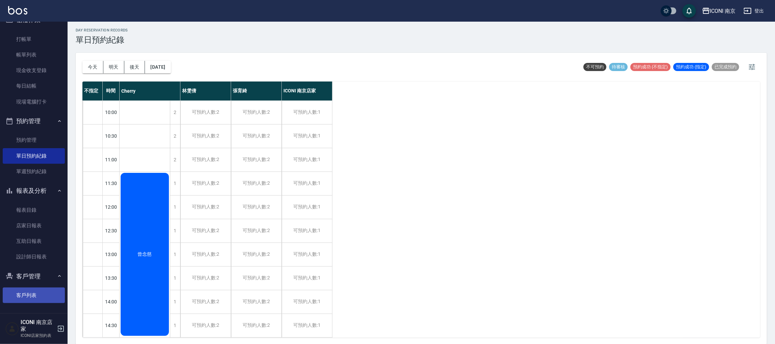
click at [29, 296] on link "客戶列表" at bounding box center [34, 295] width 62 height 16
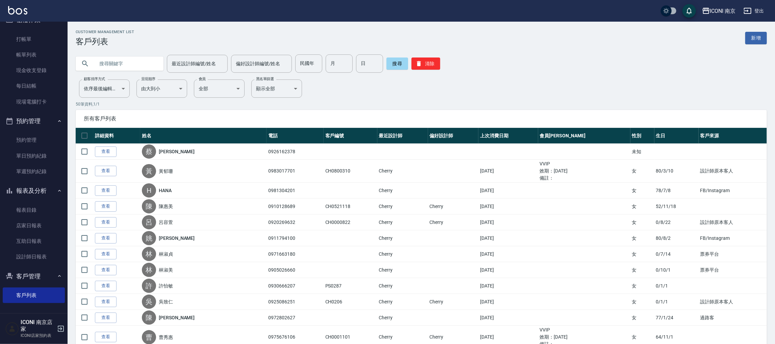
click at [127, 66] on input "text" at bounding box center [127, 63] width 64 height 18
click at [130, 65] on input "text" at bounding box center [127, 63] width 64 height 18
type input "1206"
click at [396, 68] on button "搜尋" at bounding box center [398, 63] width 22 height 12
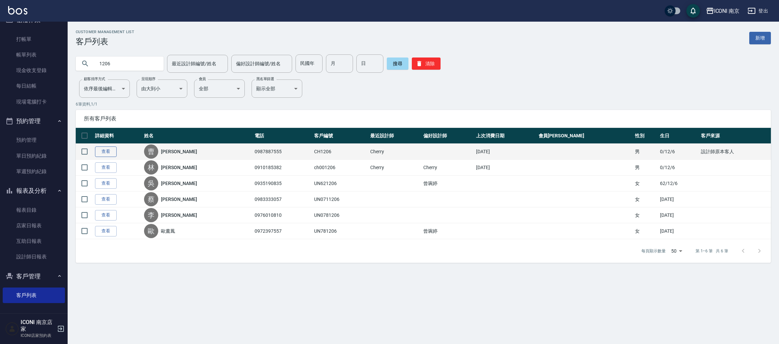
click at [104, 151] on link "查看" at bounding box center [106, 151] width 22 height 10
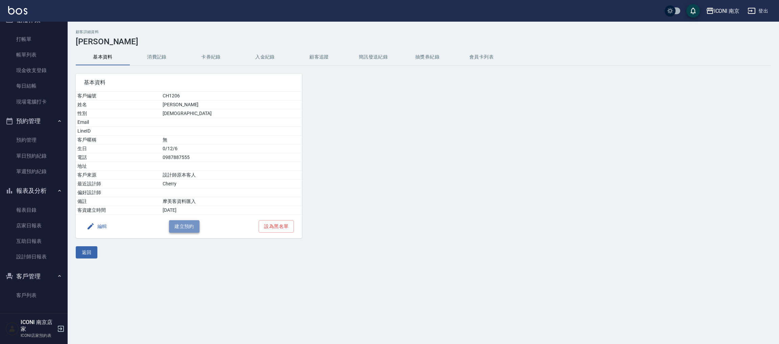
click at [184, 225] on button "建立預約" at bounding box center [184, 226] width 30 height 13
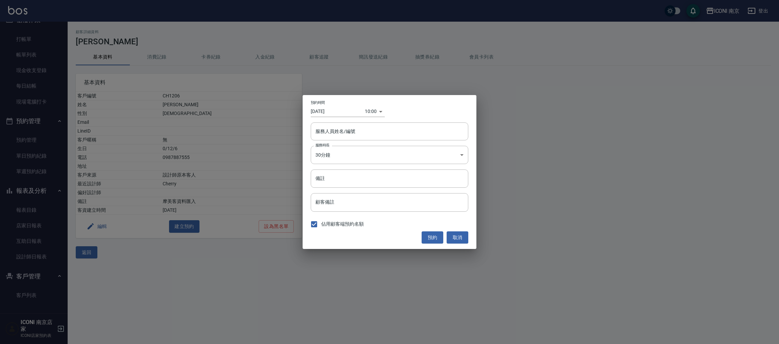
click at [327, 112] on input "[DATE]" at bounding box center [338, 111] width 54 height 11
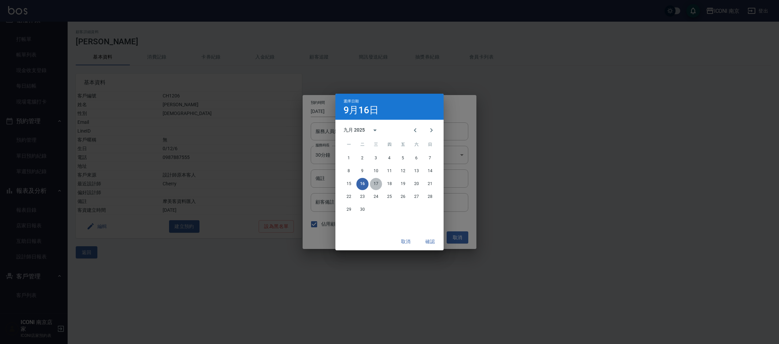
click at [373, 185] on button "17" at bounding box center [376, 184] width 12 height 12
type input "[DATE]"
type input "1758074400000"
click at [426, 240] on button "確認" at bounding box center [430, 241] width 22 height 13
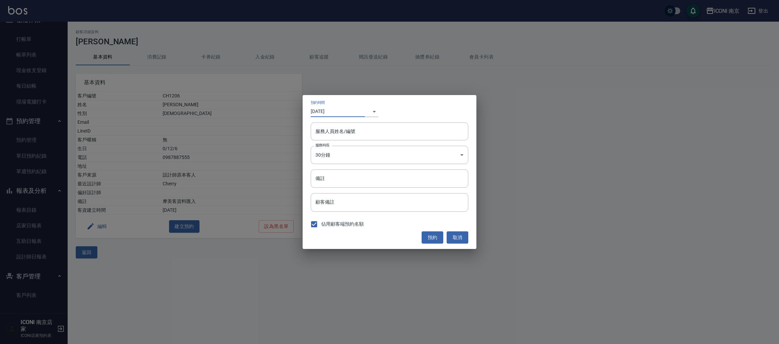
click at [369, 114] on body "ICONI 南京 登出 櫃檯作業 打帳單 帳單列表 現金收支登錄 每日結帳 現場電腦打卡 預約管理 預約管理 單日預約紀錄 單週預約紀錄 報表及分析 報表目錄…" at bounding box center [389, 172] width 779 height 344
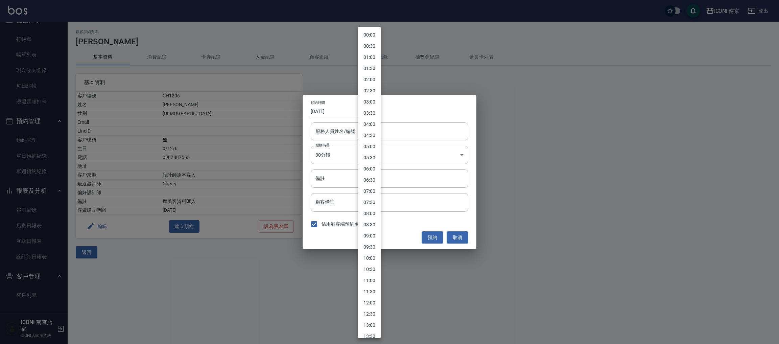
click at [368, 311] on li "12:30" at bounding box center [369, 313] width 23 height 11
type input "[DATE]"
type input "1757997000000"
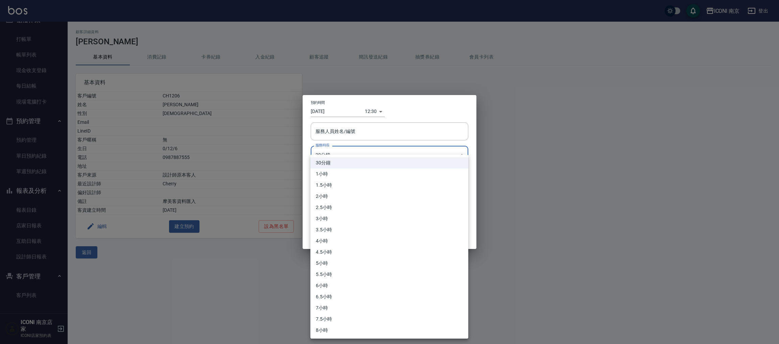
click at [347, 156] on body "ICONI 南京 登出 櫃檯作業 打帳單 帳單列表 現金收支登錄 每日結帳 現場電腦打卡 預約管理 預約管理 單日預約紀錄 單週預約紀錄 報表及分析 報表目錄…" at bounding box center [389, 172] width 779 height 344
click at [329, 193] on li "2小時" at bounding box center [389, 196] width 158 height 11
type input "4"
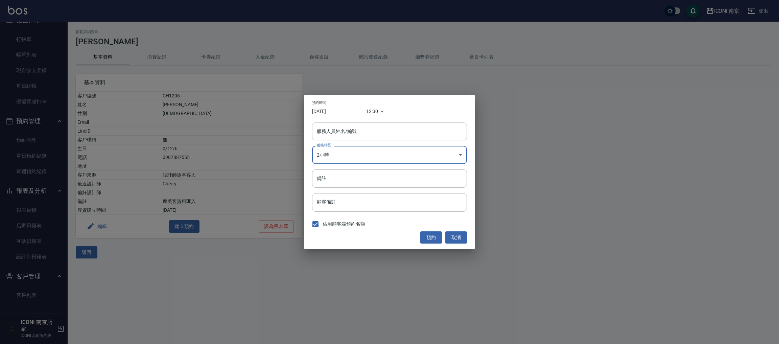
click at [354, 130] on input "服務人員姓名/編號" at bounding box center [389, 131] width 149 height 12
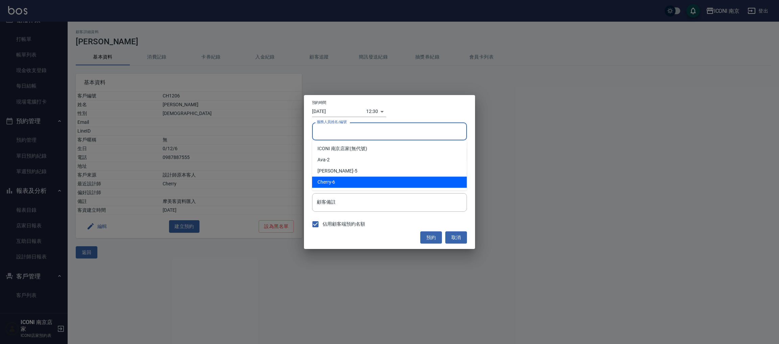
click at [340, 181] on div "Cherry -6" at bounding box center [389, 181] width 155 height 11
type input "Cherry-6"
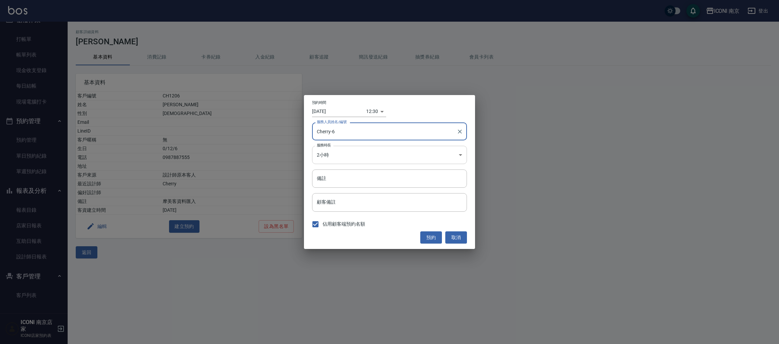
click at [355, 156] on body "ICONI 南京 登出 櫃檯作業 打帳單 帳單列表 現金收支登錄 每日結帳 現場電腦打卡 預約管理 預約管理 單日預約紀錄 單週預約紀錄 報表及分析 報表目錄…" at bounding box center [389, 172] width 779 height 344
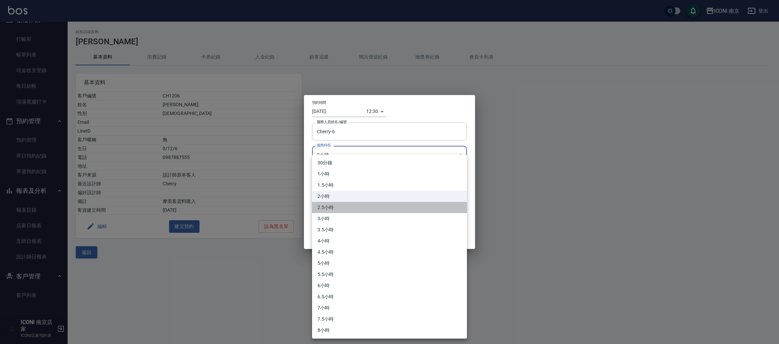
click at [328, 209] on li "2.5小時" at bounding box center [389, 207] width 155 height 11
type input "5"
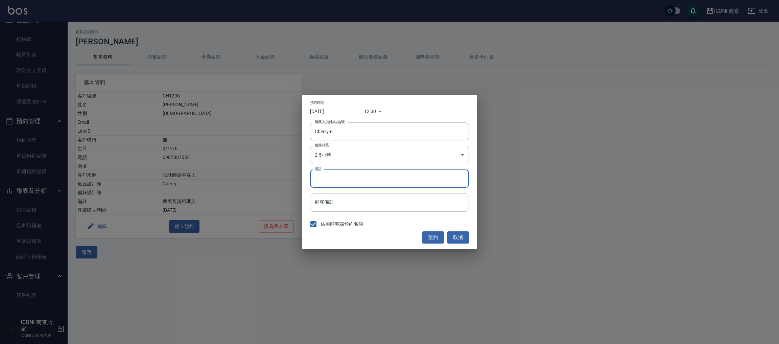
click at [341, 180] on input "備註" at bounding box center [389, 178] width 159 height 18
type input "5"
type input "中藥 剪 SPA"
drag, startPoint x: 522, startPoint y: 161, endPoint x: 429, endPoint y: 240, distance: 122.0
click at [520, 163] on div "預約時間 [DATE] 12:30 1757997000000 服務人員姓名/編號 [PERSON_NAME]-6 服務人員姓名/編號 服務時長 2.5小時 …" at bounding box center [389, 172] width 779 height 344
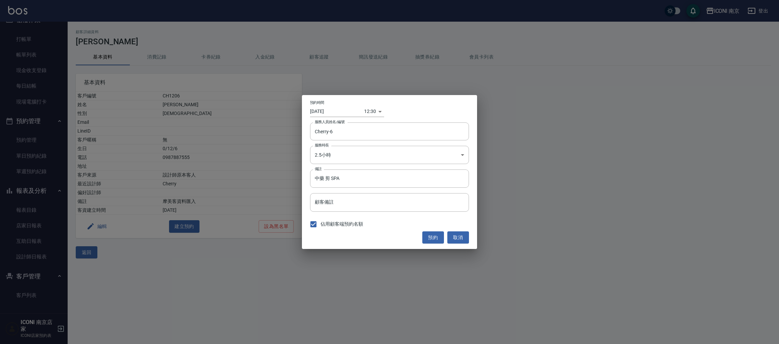
click at [416, 271] on div "預約時間 [DATE] 12:30 1757997000000 服務人員姓名/編號 [PERSON_NAME]-6 服務人員姓名/編號 服務時長 2.5小時 …" at bounding box center [389, 172] width 779 height 344
click at [427, 236] on button "預約" at bounding box center [433, 237] width 22 height 13
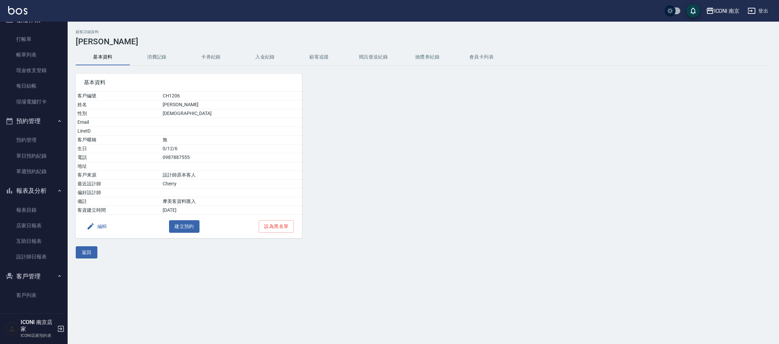
click at [469, 203] on div at bounding box center [390, 152] width 176 height 172
click at [22, 41] on link "打帳單" at bounding box center [34, 39] width 62 height 16
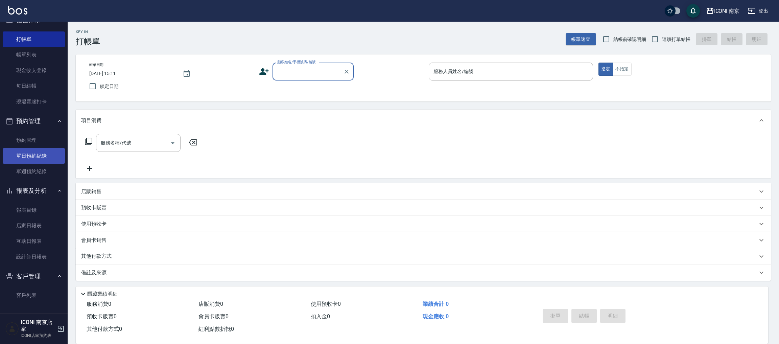
click at [31, 150] on link "單日預約紀錄" at bounding box center [34, 156] width 62 height 16
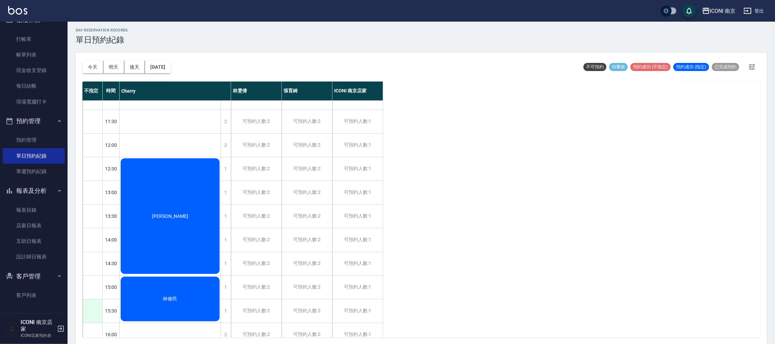
scroll to position [152, 0]
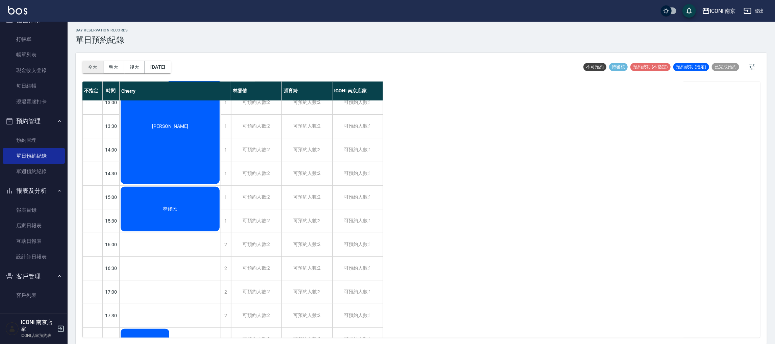
click at [96, 63] on button "今天" at bounding box center [92, 67] width 21 height 13
click at [95, 67] on button "今天" at bounding box center [92, 67] width 21 height 13
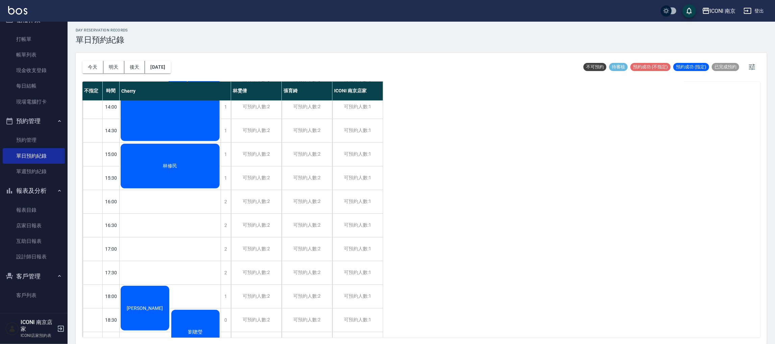
scroll to position [253, 0]
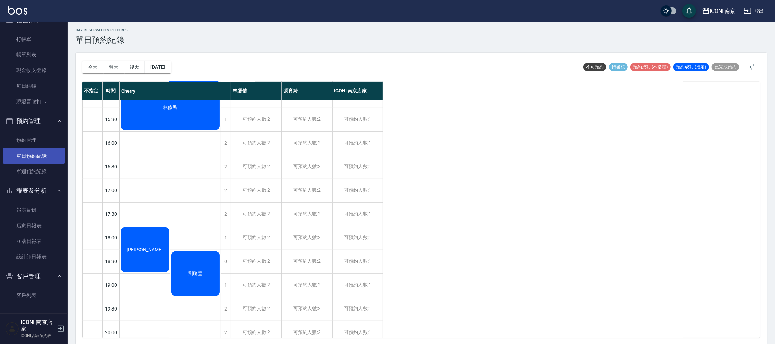
click at [21, 149] on link "單日預約紀錄" at bounding box center [34, 156] width 62 height 16
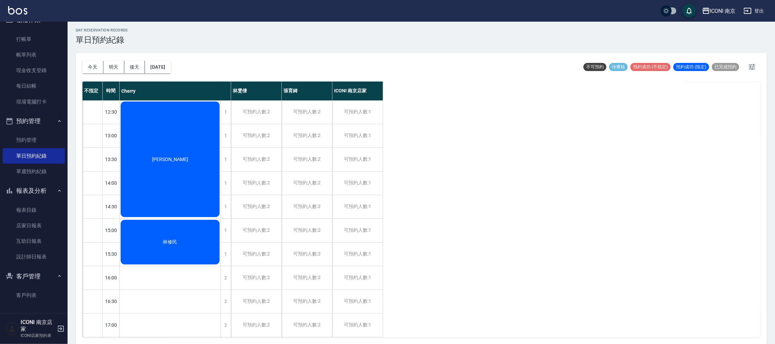
scroll to position [101, 0]
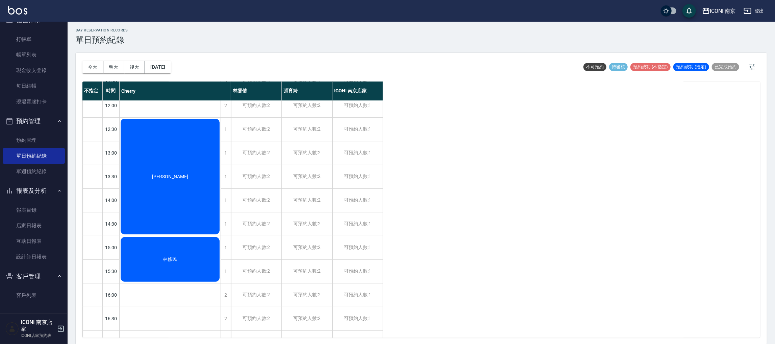
drag, startPoint x: 179, startPoint y: 183, endPoint x: 187, endPoint y: 187, distance: 8.6
click at [187, 187] on div "[PERSON_NAME]" at bounding box center [170, 177] width 101 height 118
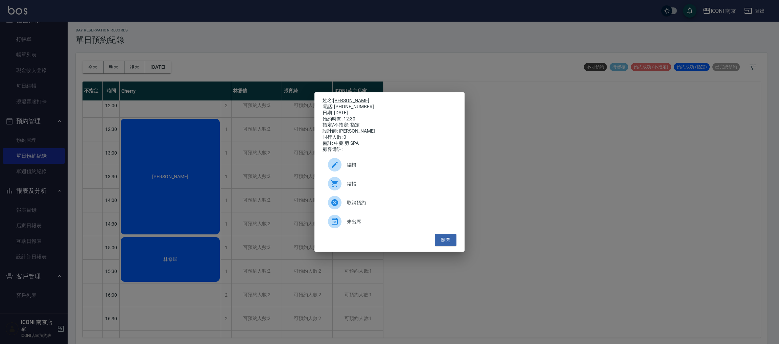
click at [384, 73] on div "姓名: [PERSON_NAME] 電話: [PHONE_NUMBER] 日期: [DATE] 預約時間: 12:30 指定/不指定: 指定 設計師: [PE…" at bounding box center [389, 172] width 779 height 344
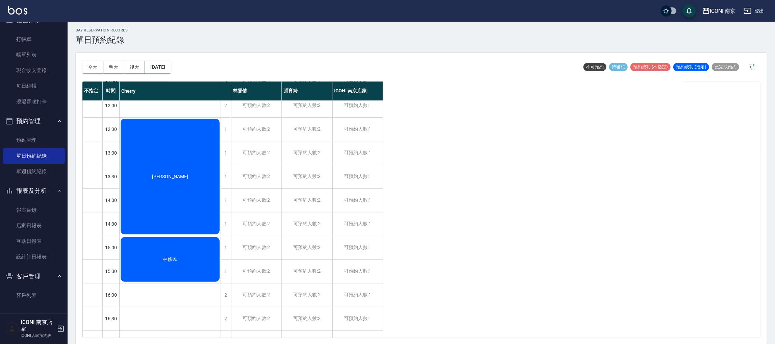
click at [199, 146] on div "[PERSON_NAME]" at bounding box center [170, 177] width 101 height 118
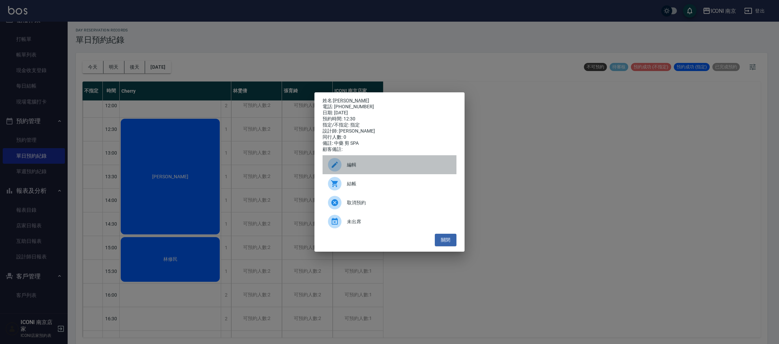
click at [328, 169] on div at bounding box center [335, 165] width 14 height 14
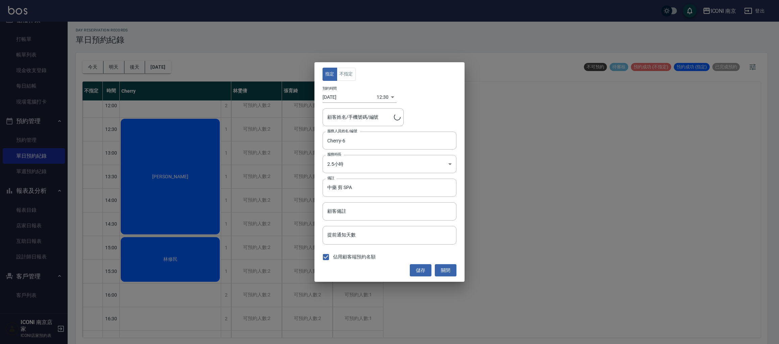
type input "[PERSON_NAME]/0987887555/CH1206"
click at [342, 97] on input "[DATE]" at bounding box center [349, 97] width 54 height 11
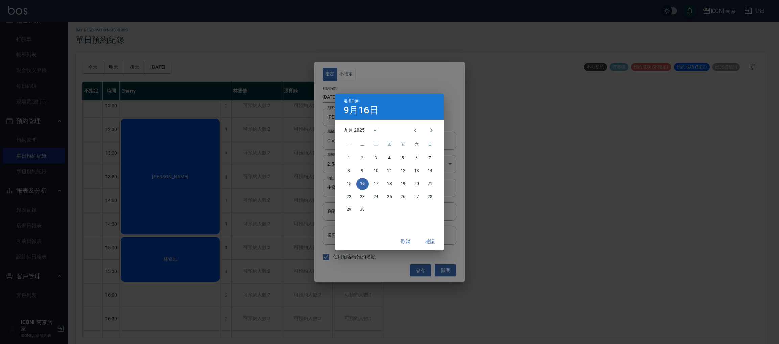
click at [370, 188] on div "15 16 17 18 19 20 21" at bounding box center [389, 184] width 108 height 12
click at [374, 183] on button "17" at bounding box center [376, 184] width 12 height 12
type input "[DATE]"
type input "1758083400000"
click at [427, 241] on button "確認" at bounding box center [430, 241] width 22 height 13
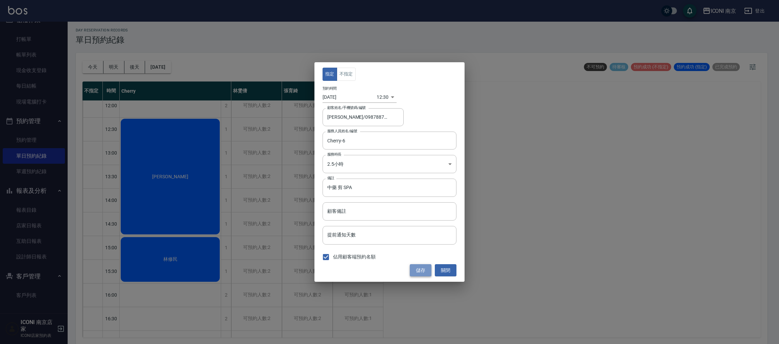
click at [424, 272] on button "儲存" at bounding box center [421, 270] width 22 height 13
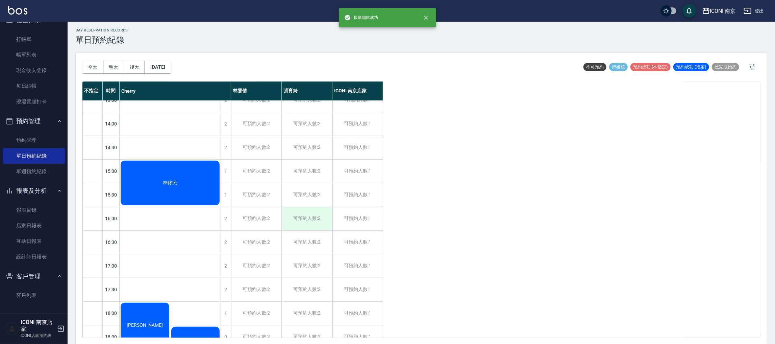
scroll to position [203, 0]
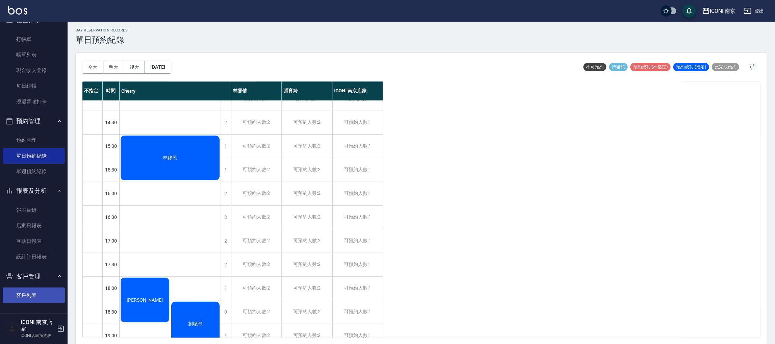
click at [19, 291] on link "客戶列表" at bounding box center [34, 295] width 62 height 16
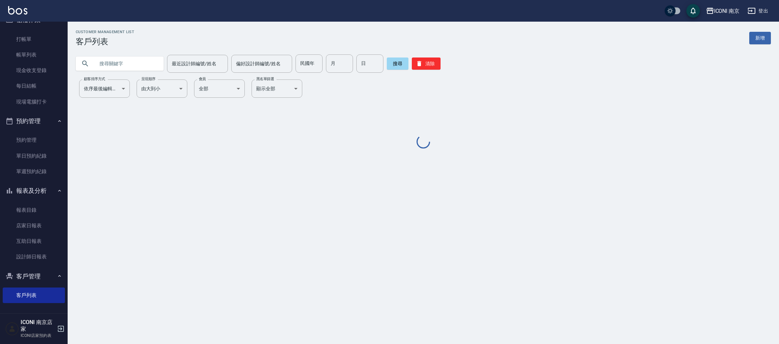
click at [151, 65] on input "text" at bounding box center [127, 63] width 64 height 18
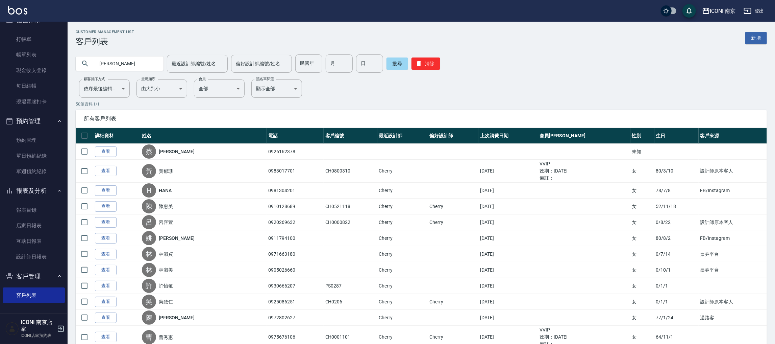
type input "[PERSON_NAME]"
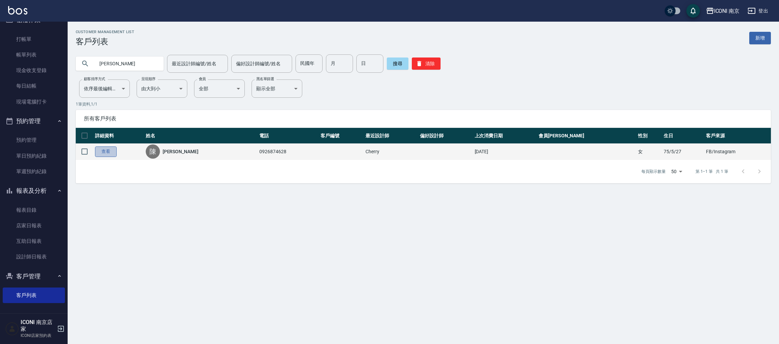
click at [111, 149] on link "查看" at bounding box center [106, 151] width 22 height 10
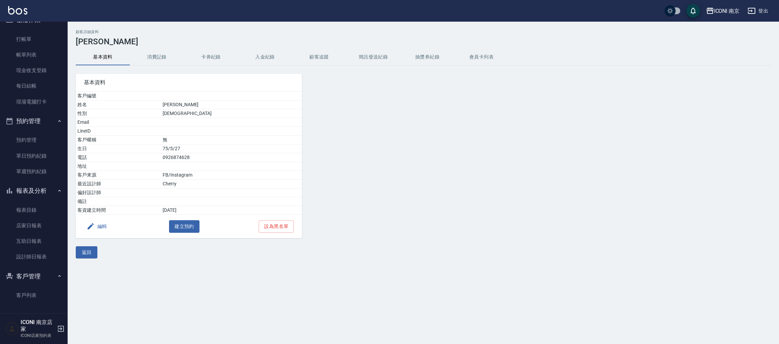
click at [158, 53] on button "消費記錄" at bounding box center [157, 57] width 54 height 16
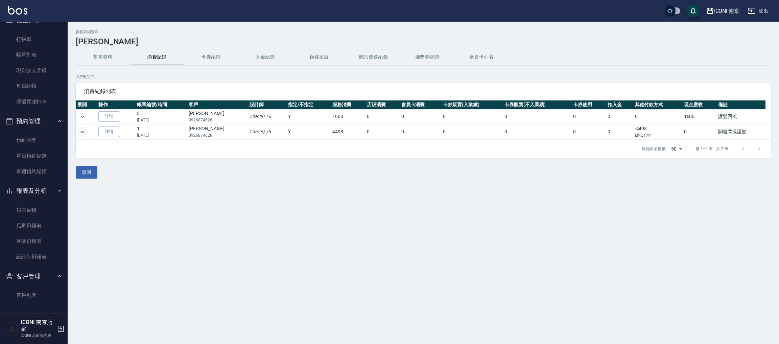
click at [83, 132] on icon "expand row" at bounding box center [82, 131] width 4 height 2
